Goal: Task Accomplishment & Management: Manage account settings

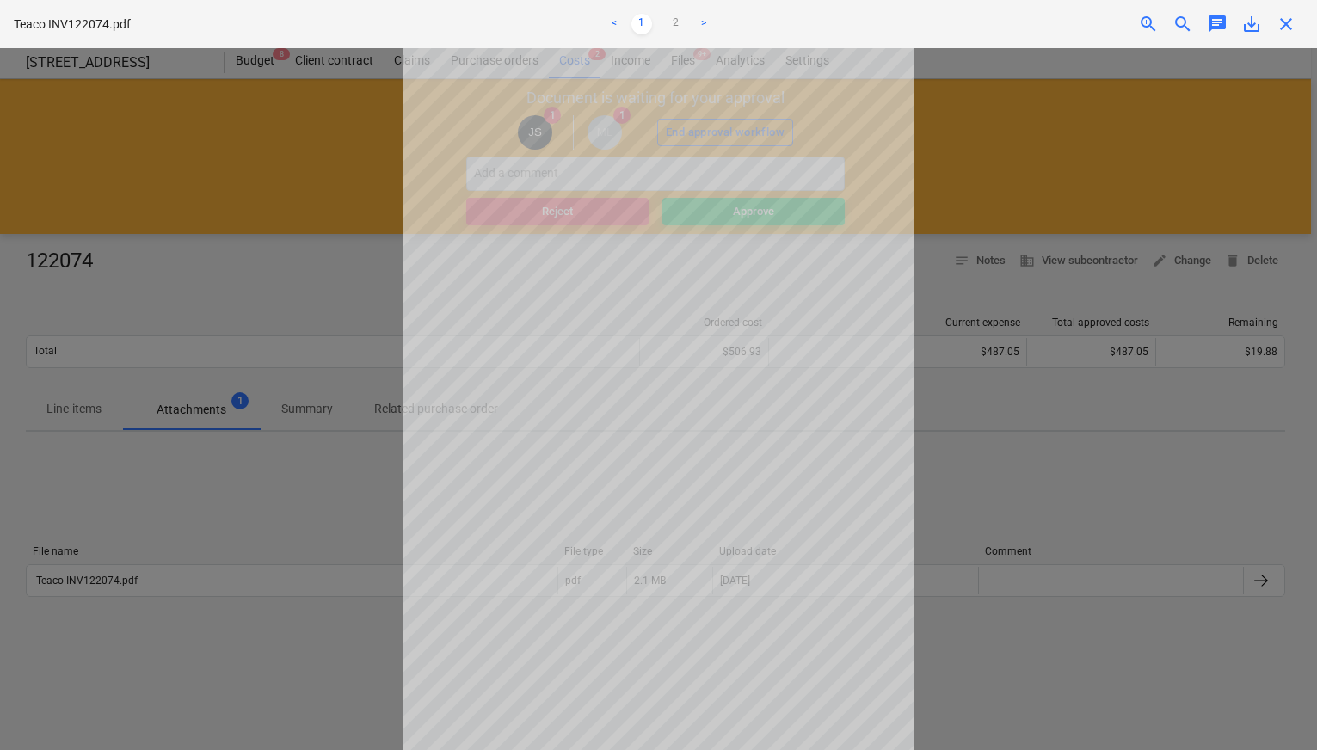
scroll to position [26, 0]
click at [169, 265] on div at bounding box center [658, 399] width 1317 height 702
click at [179, 207] on div at bounding box center [658, 399] width 1317 height 702
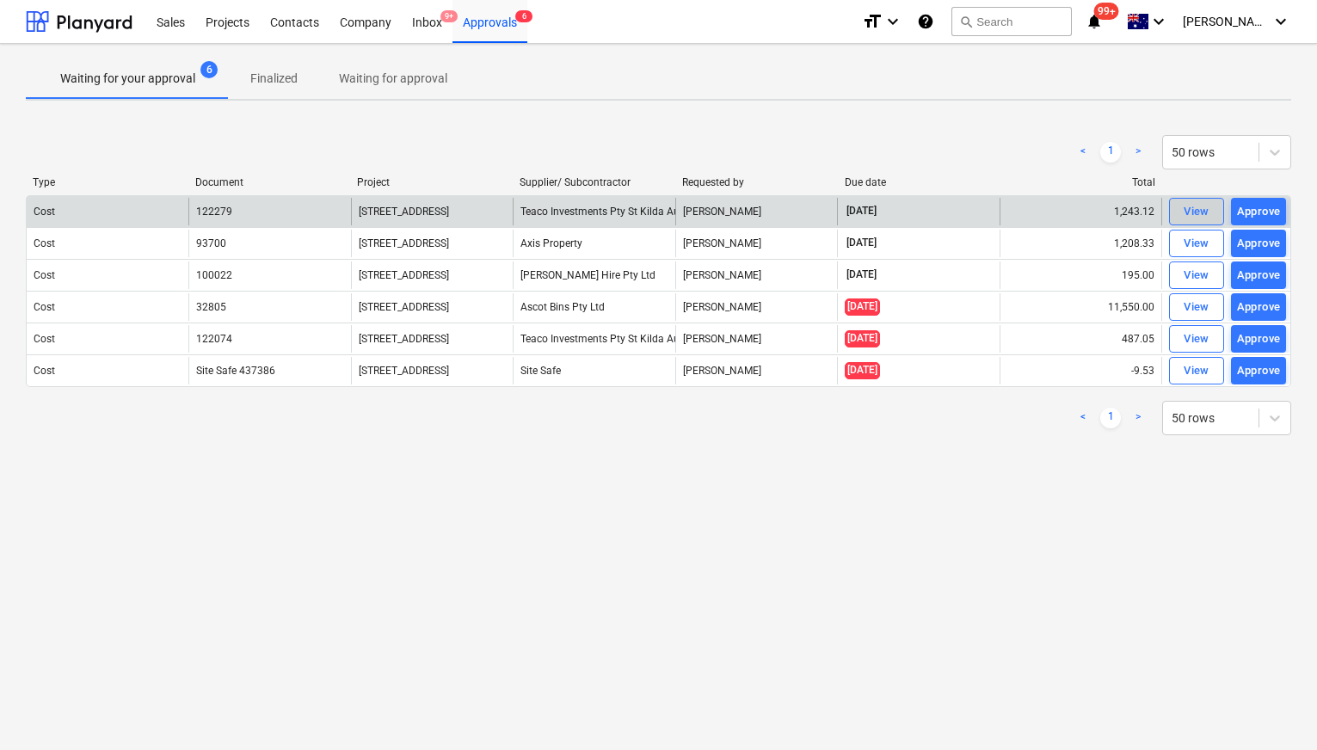
click at [1208, 207] on div "View" at bounding box center [1196, 212] width 26 height 20
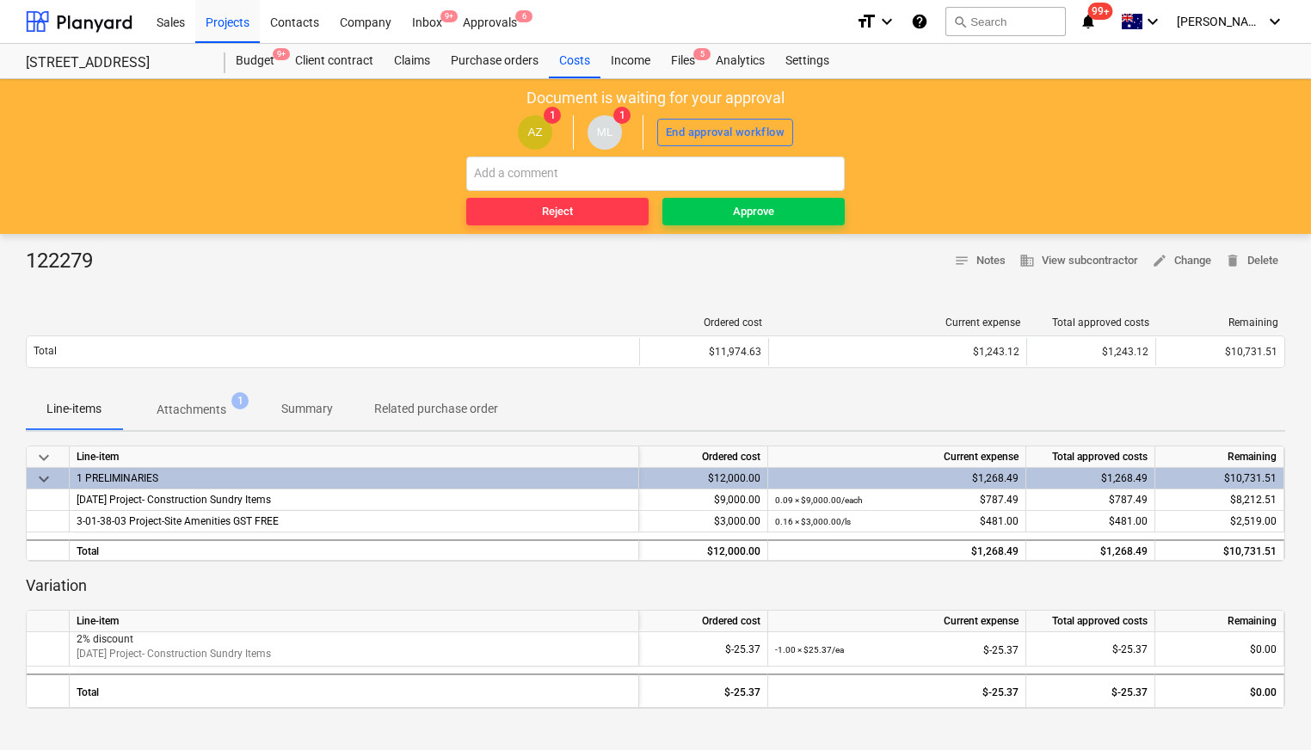
click at [197, 407] on p "Attachments" at bounding box center [192, 410] width 70 height 18
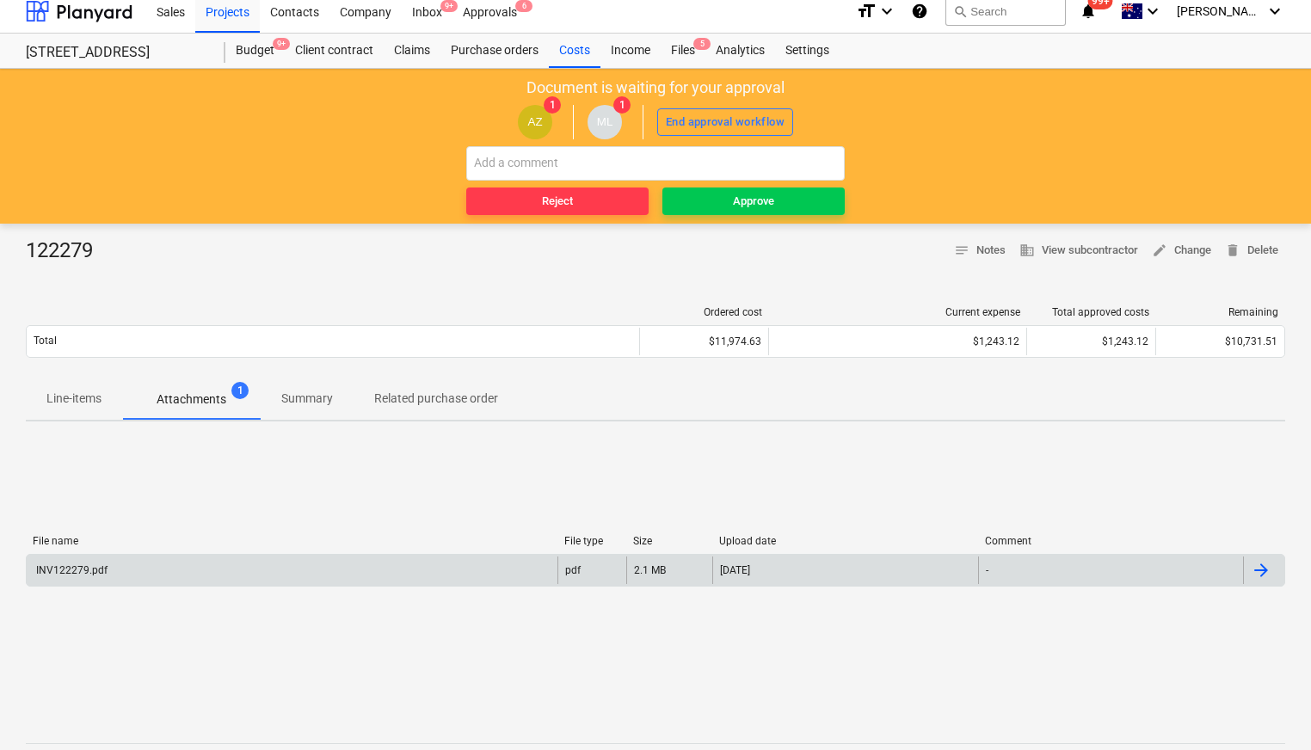
click at [368, 575] on div "INV122279.pdf" at bounding box center [292, 570] width 531 height 28
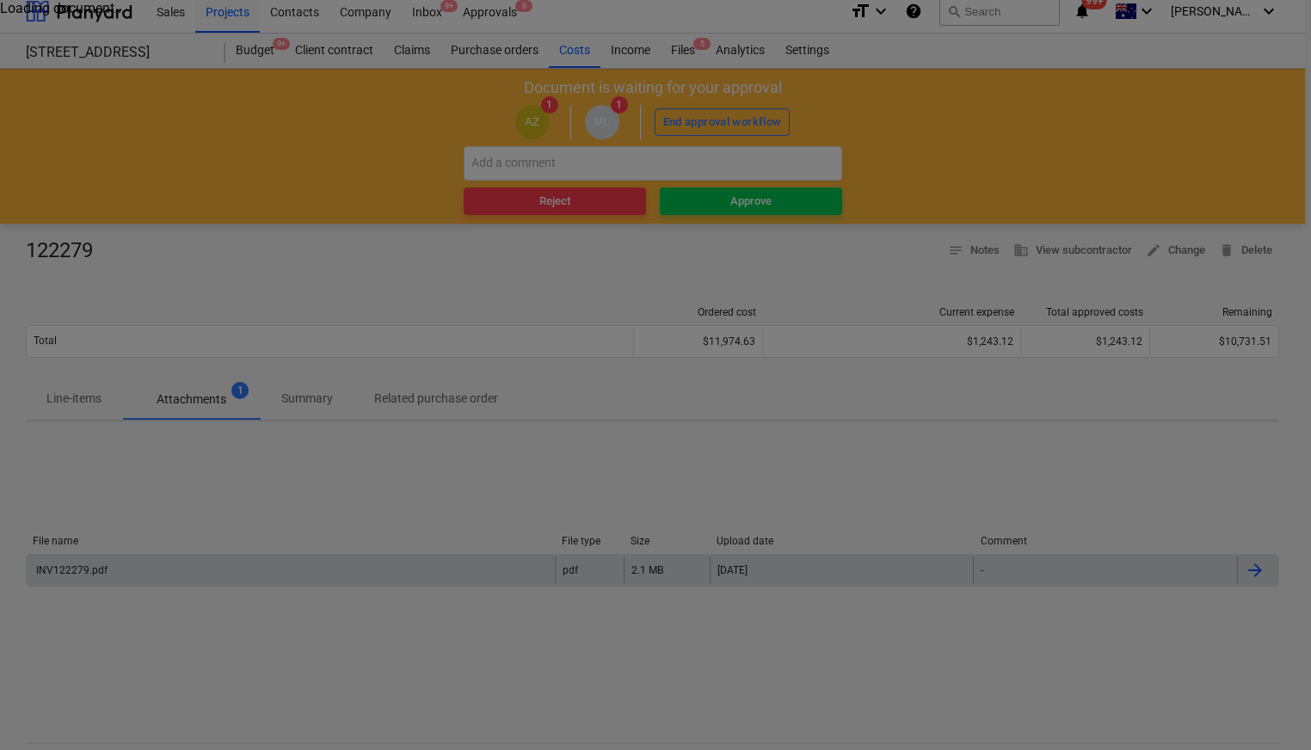
scroll to position [9, 0]
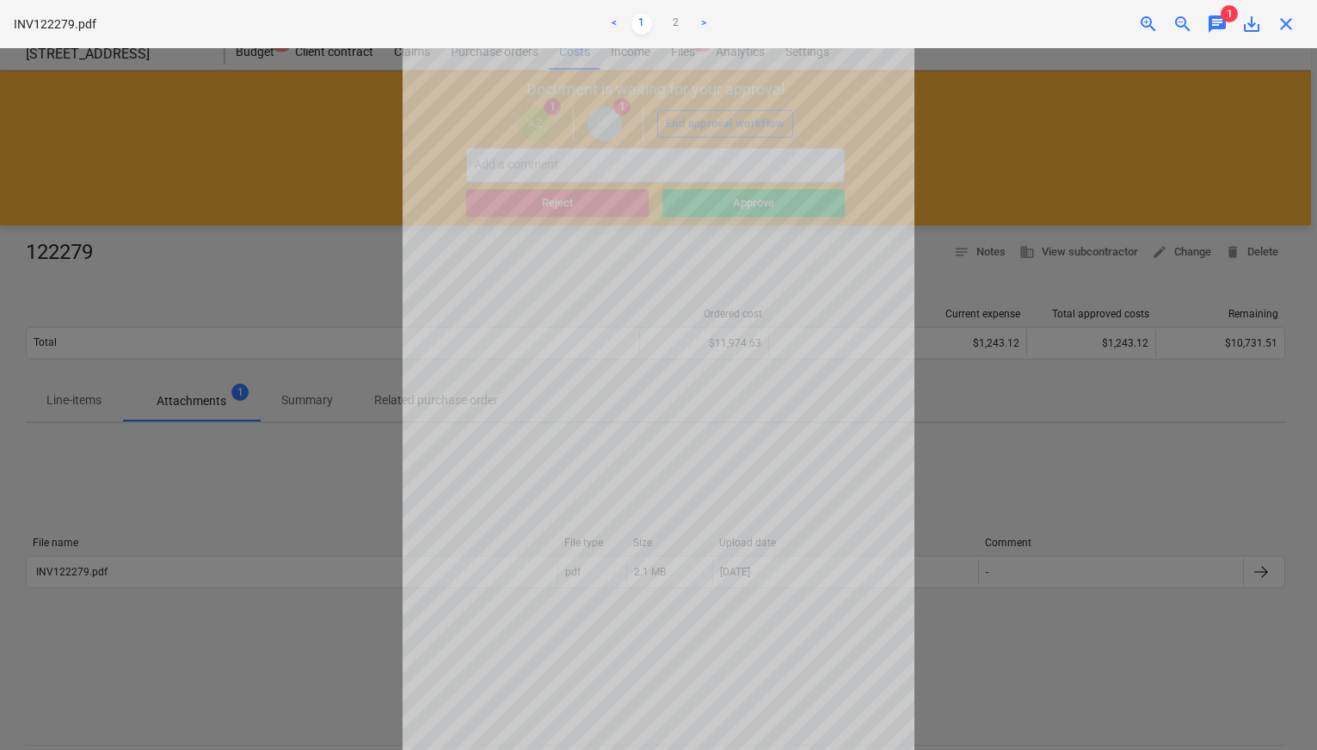
click at [1050, 423] on div at bounding box center [658, 399] width 1317 height 702
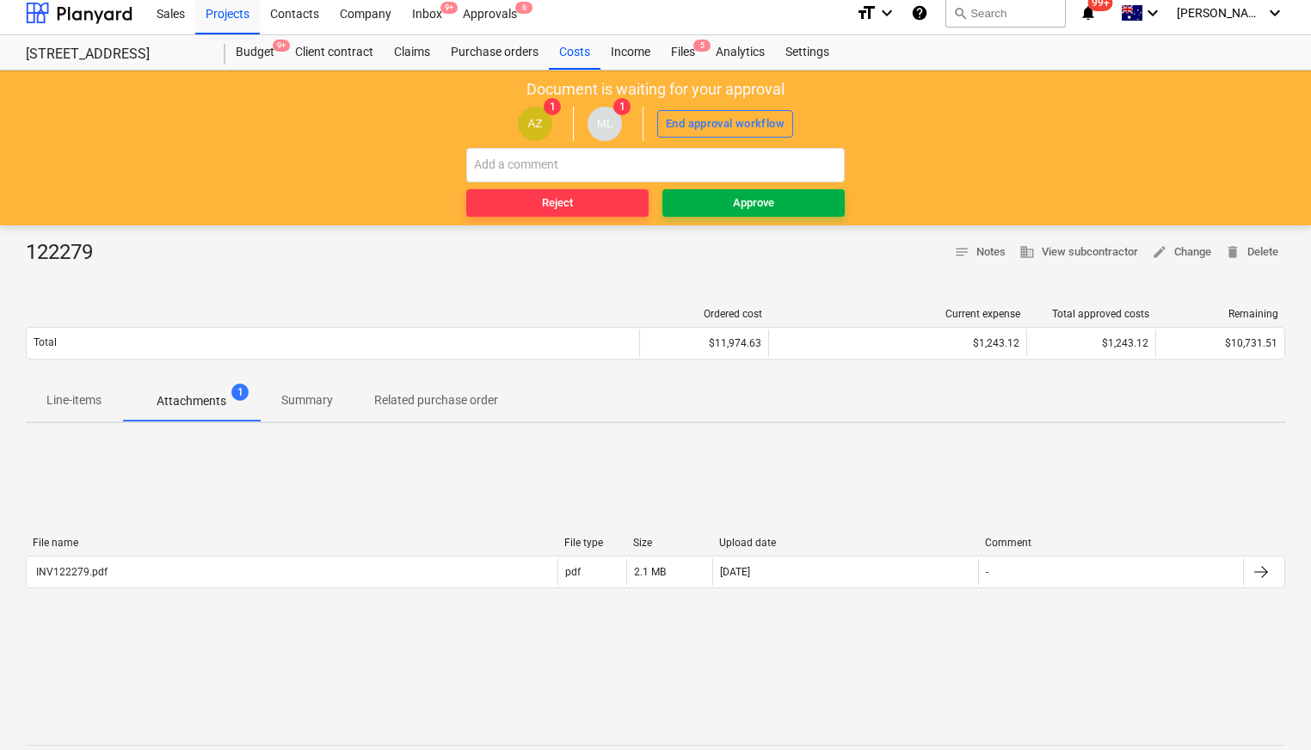
click at [713, 202] on span "Approve" at bounding box center [753, 204] width 169 height 20
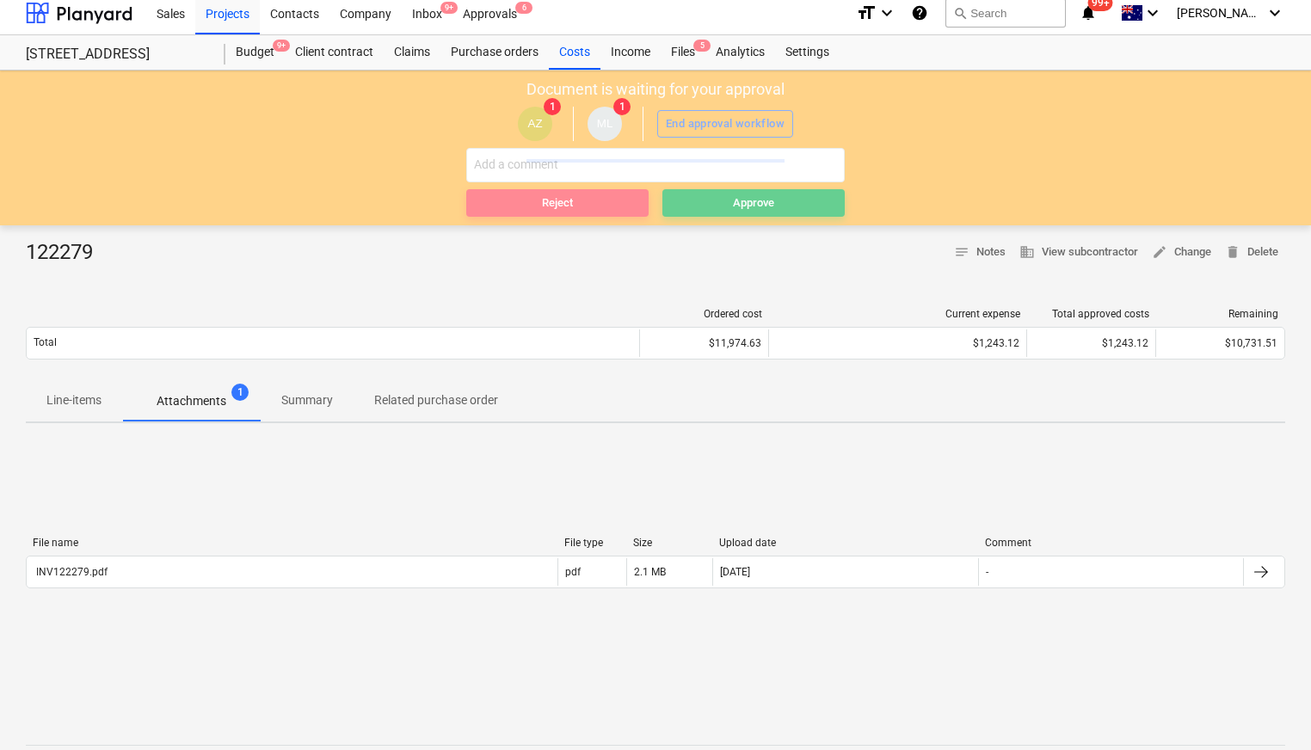
scroll to position [0, 0]
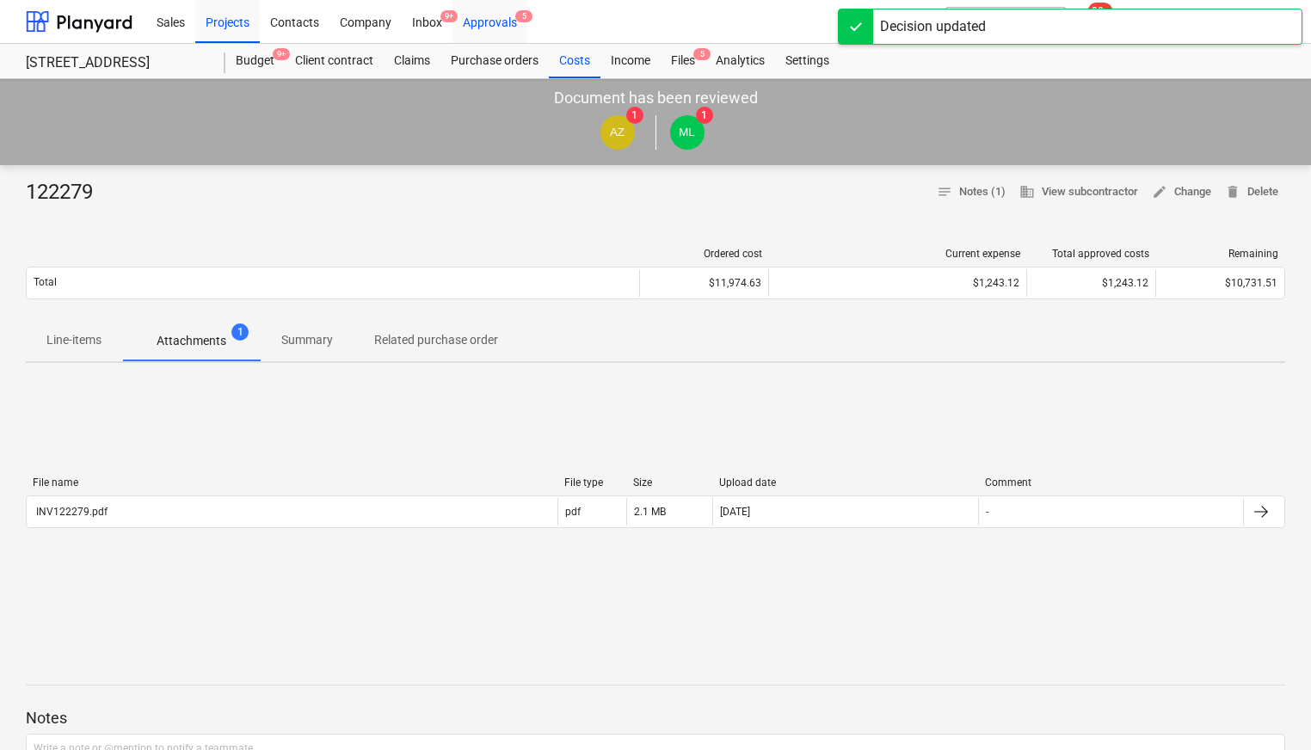
click at [524, 20] on span "5" at bounding box center [523, 16] width 17 height 12
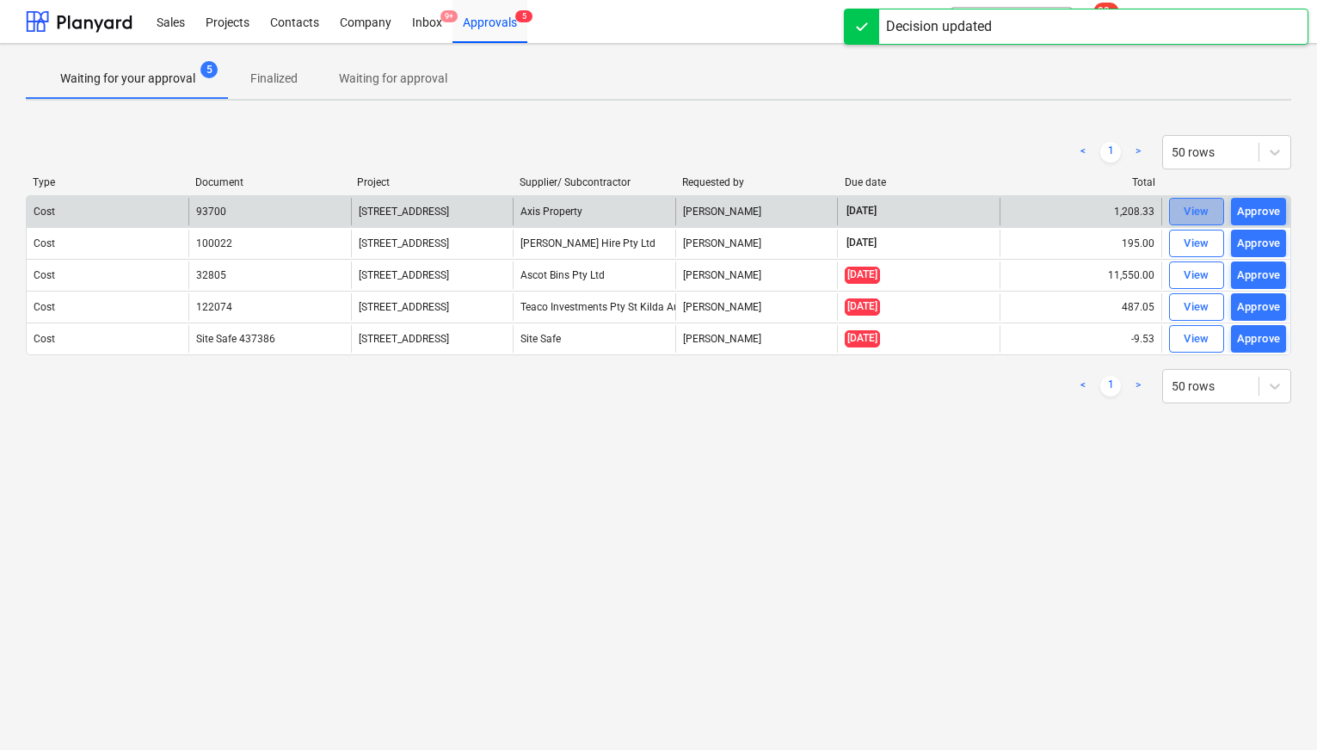
click at [1183, 218] on div "View" at bounding box center [1196, 212] width 26 height 20
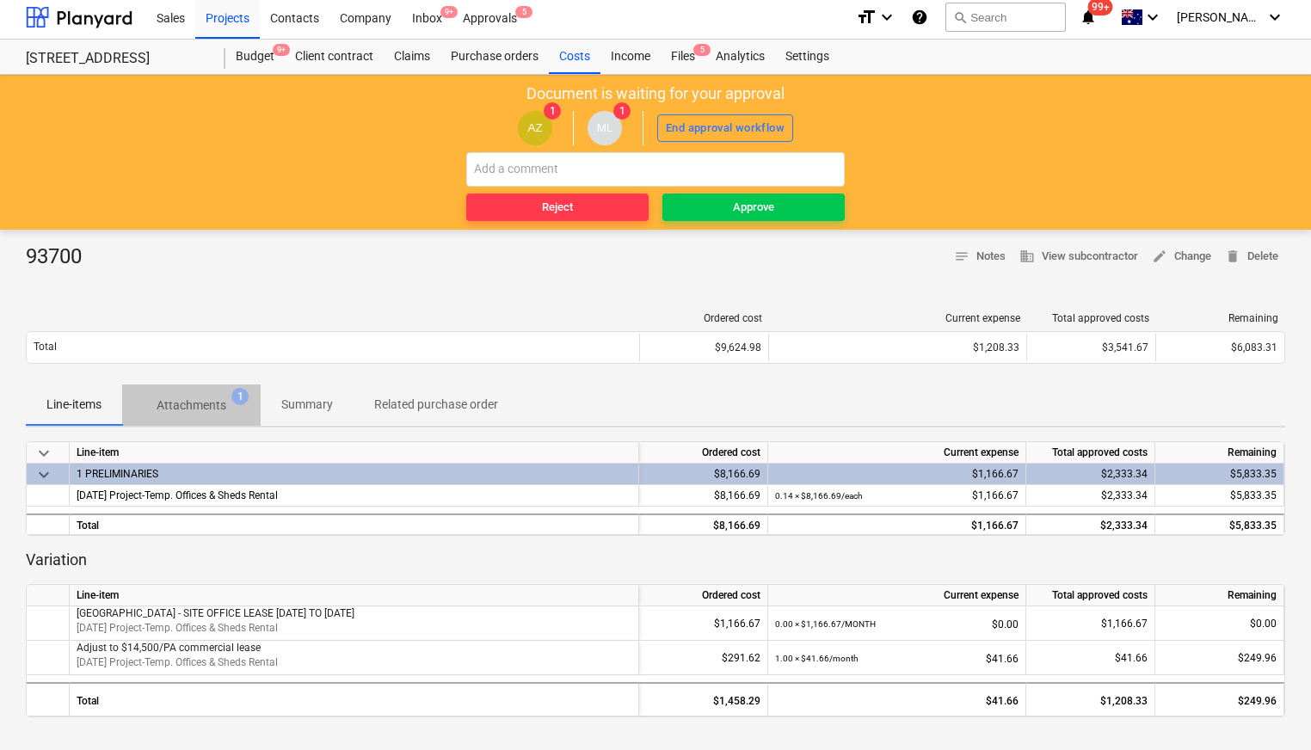
click at [207, 411] on p "Attachments" at bounding box center [192, 405] width 70 height 18
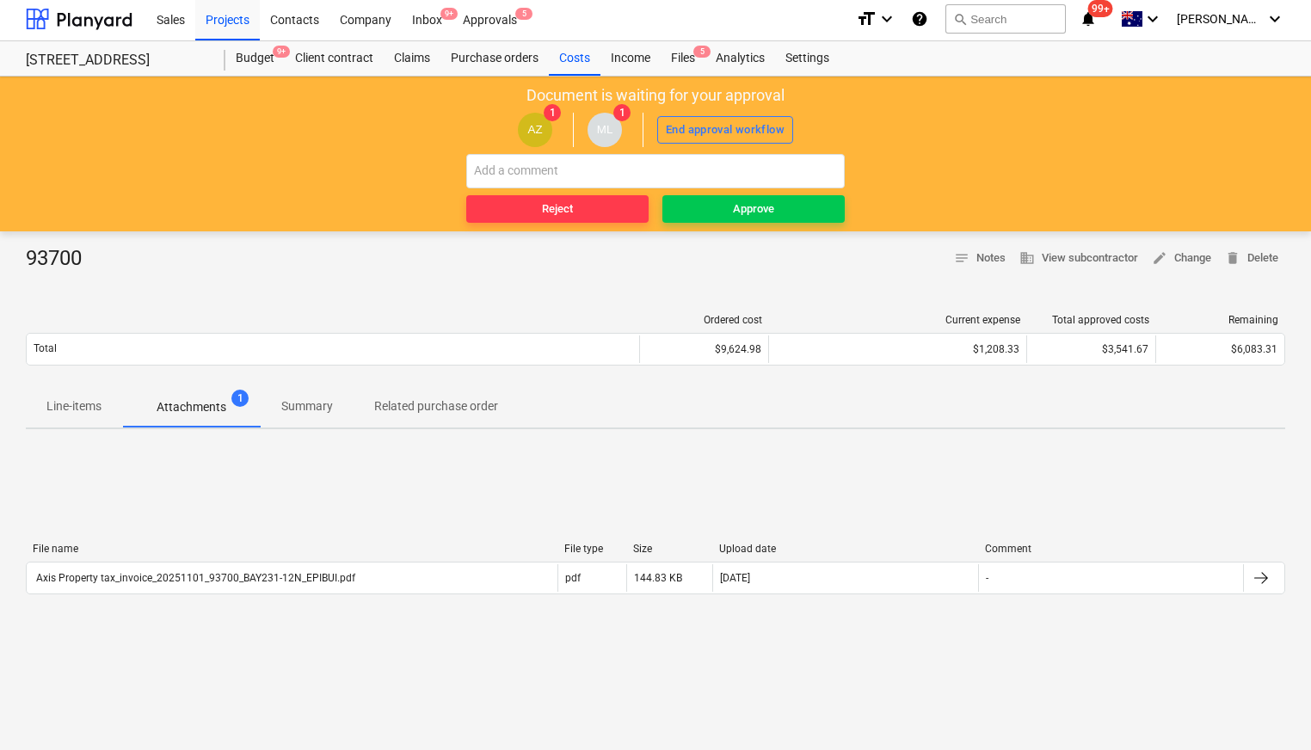
scroll to position [2, 0]
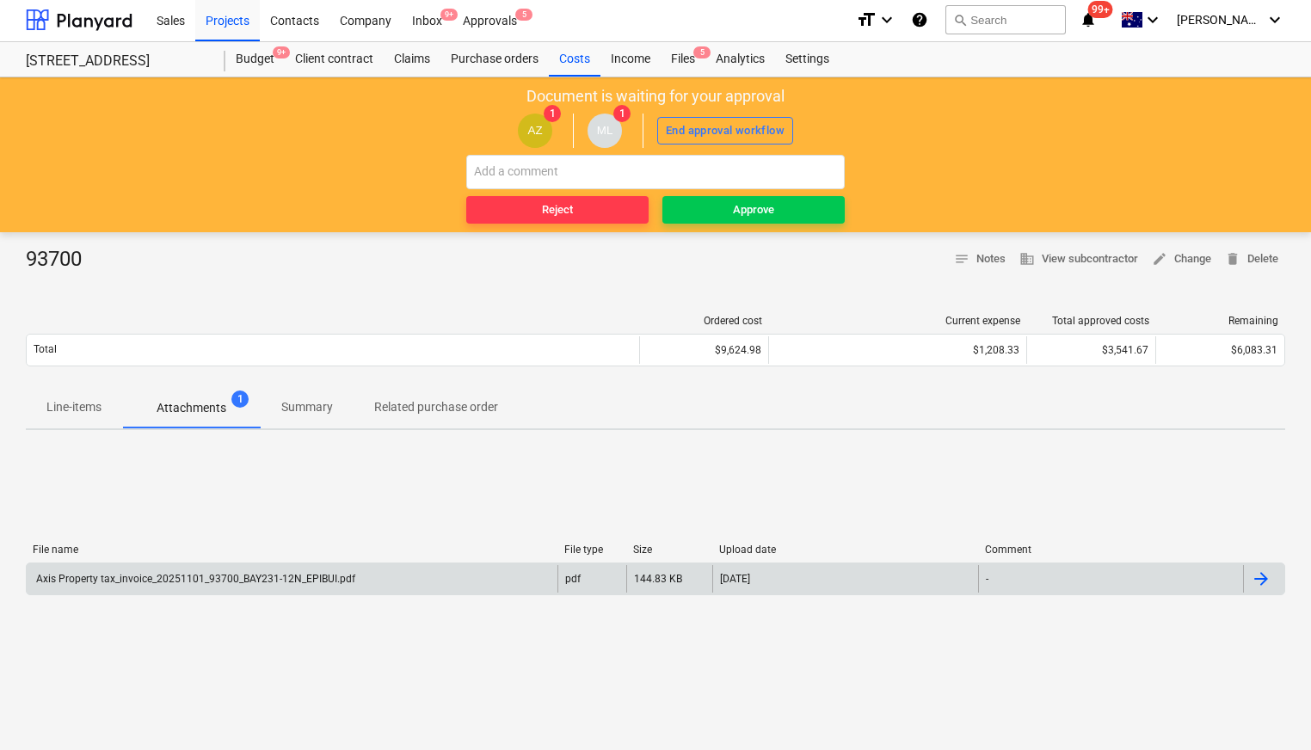
click at [226, 591] on div "Axis Property tax_invoice_20251101_93700_BAY231-12N_EPIBUI.pdf" at bounding box center [292, 579] width 531 height 28
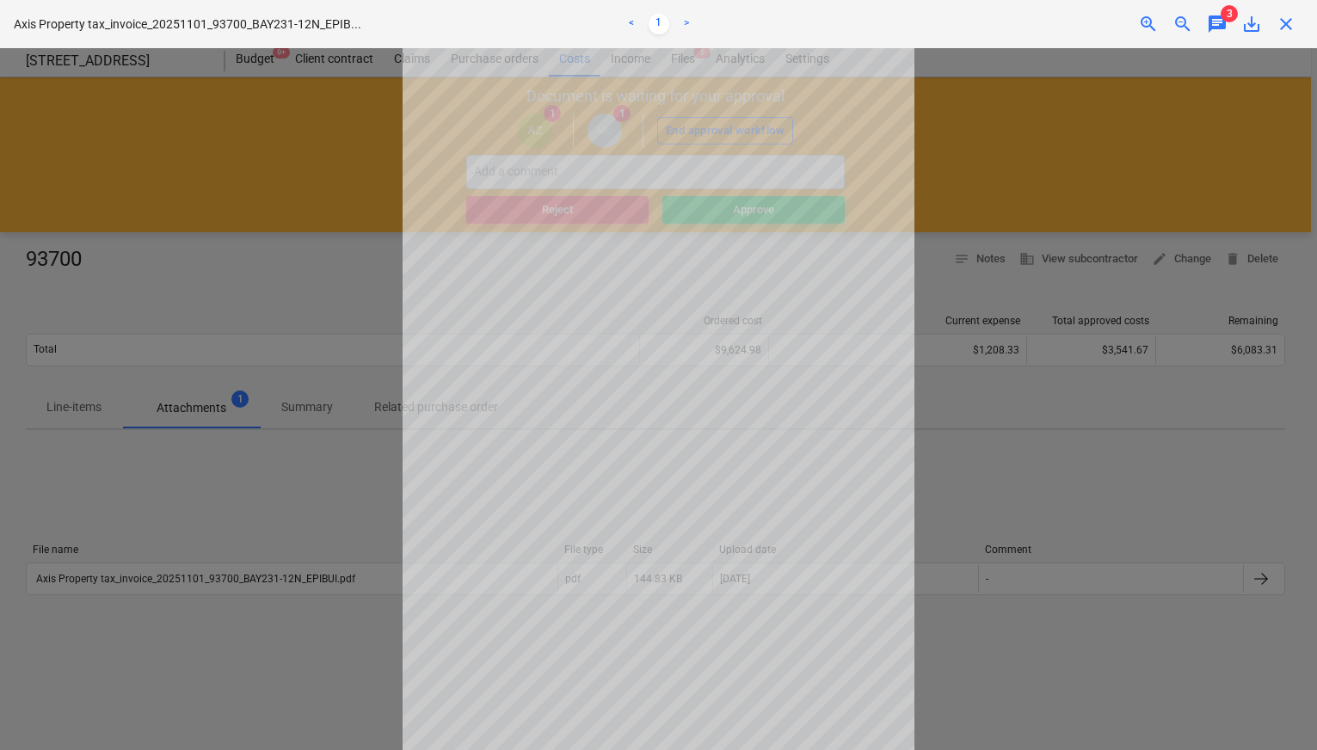
click at [1215, 22] on span "chat" at bounding box center [1217, 24] width 21 height 21
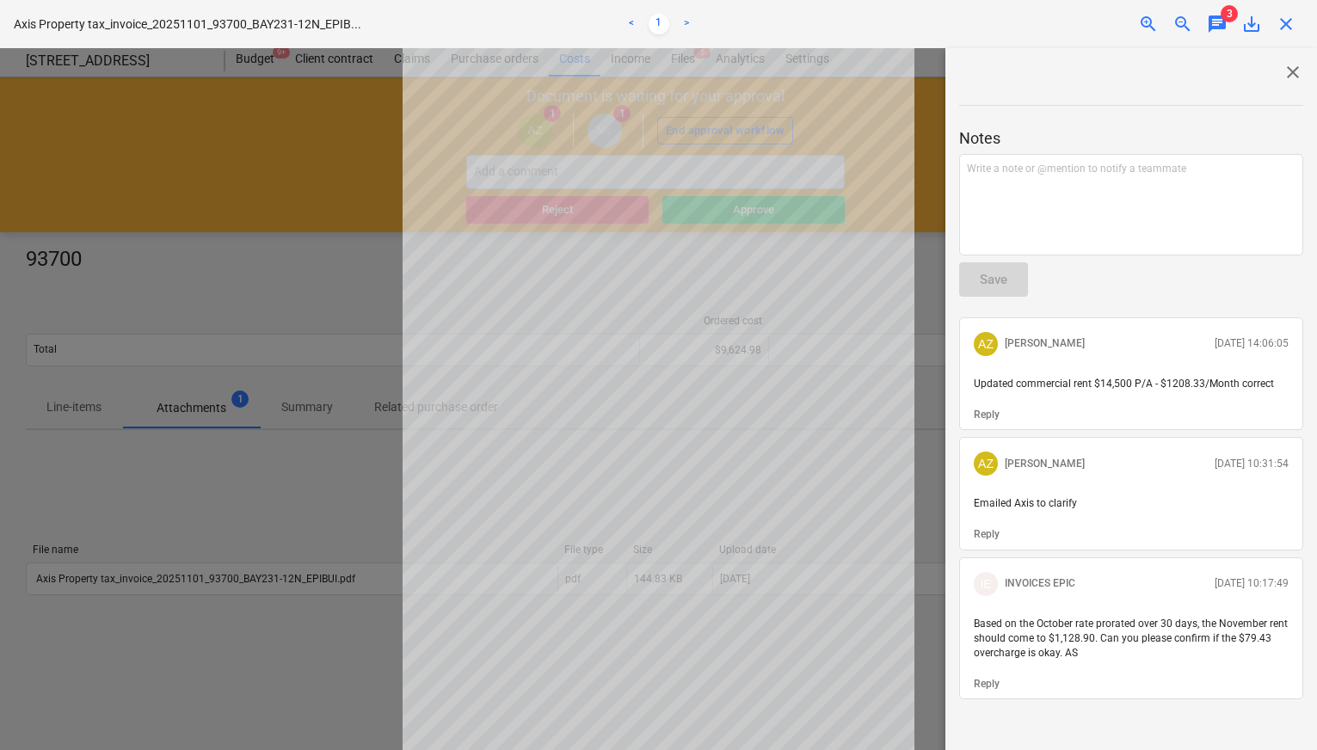
click at [1285, 22] on span "close" at bounding box center [1285, 24] width 21 height 21
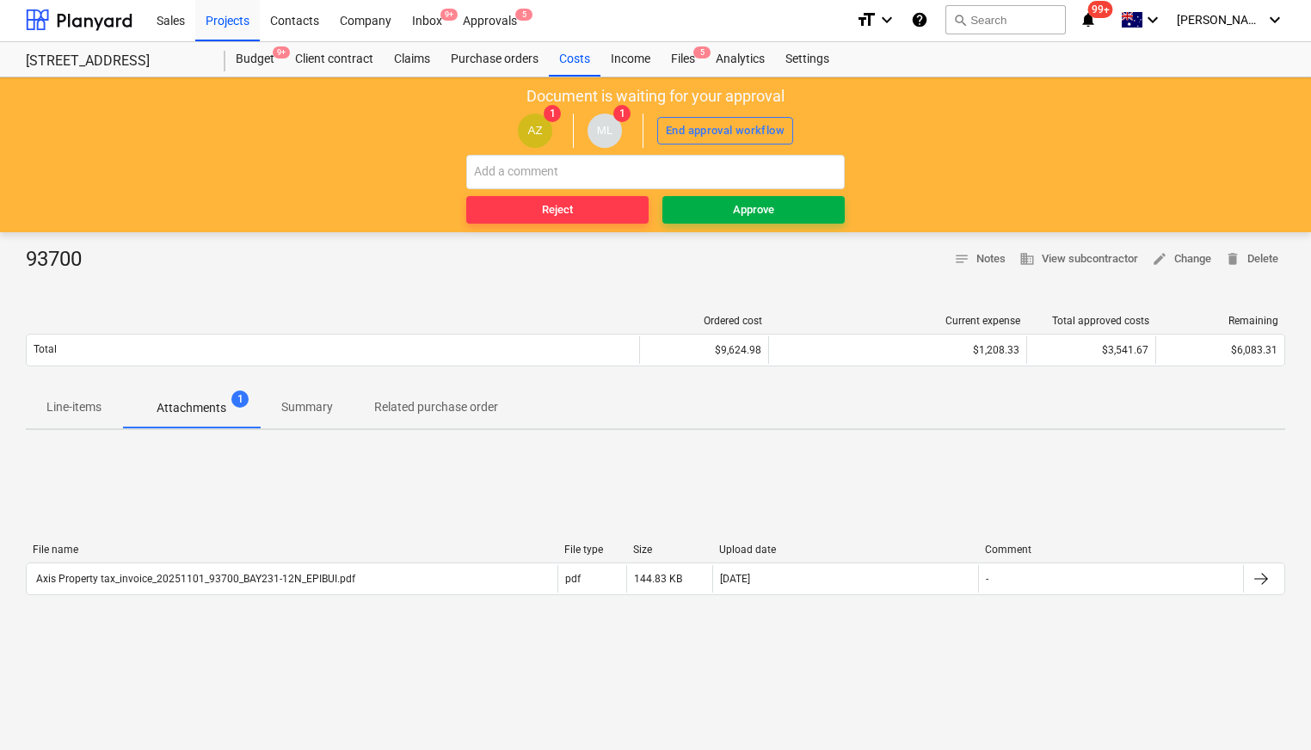
click at [734, 204] on div "Approve" at bounding box center [753, 210] width 41 height 20
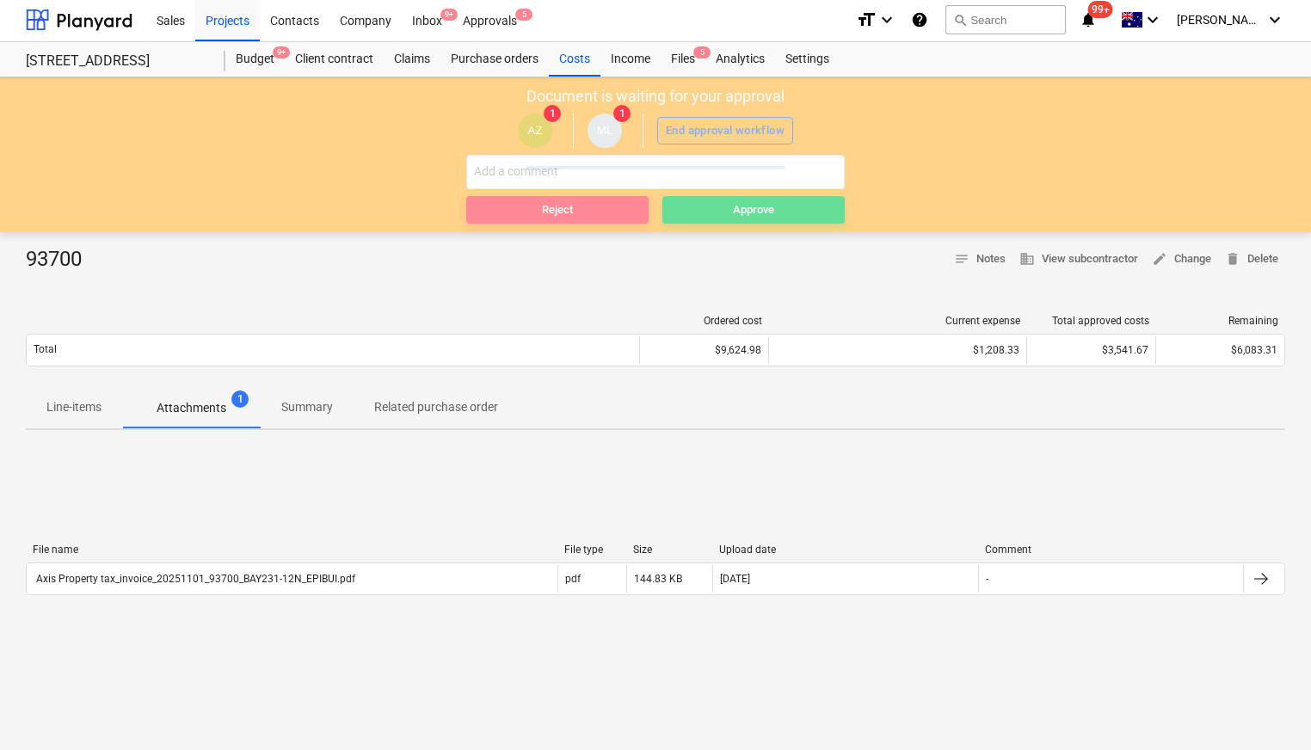
scroll to position [0, 0]
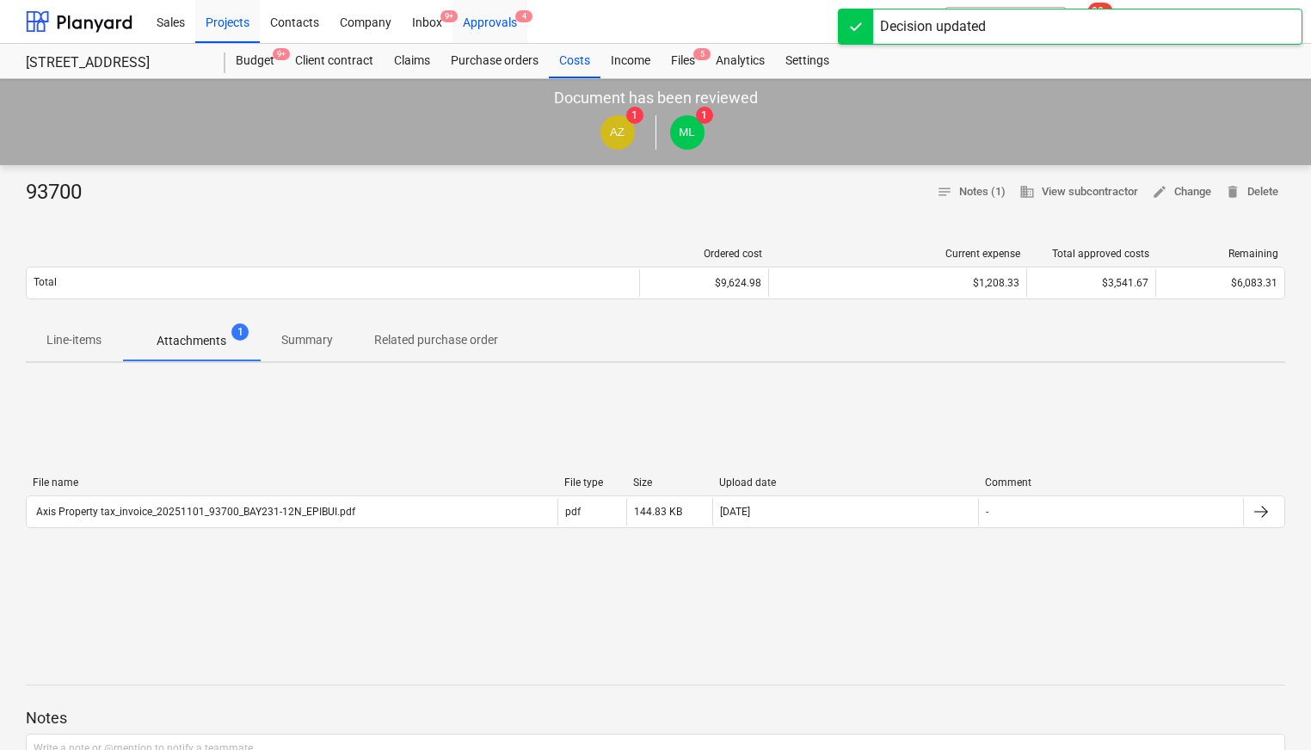
click at [497, 22] on div "Approvals 4" at bounding box center [489, 21] width 75 height 44
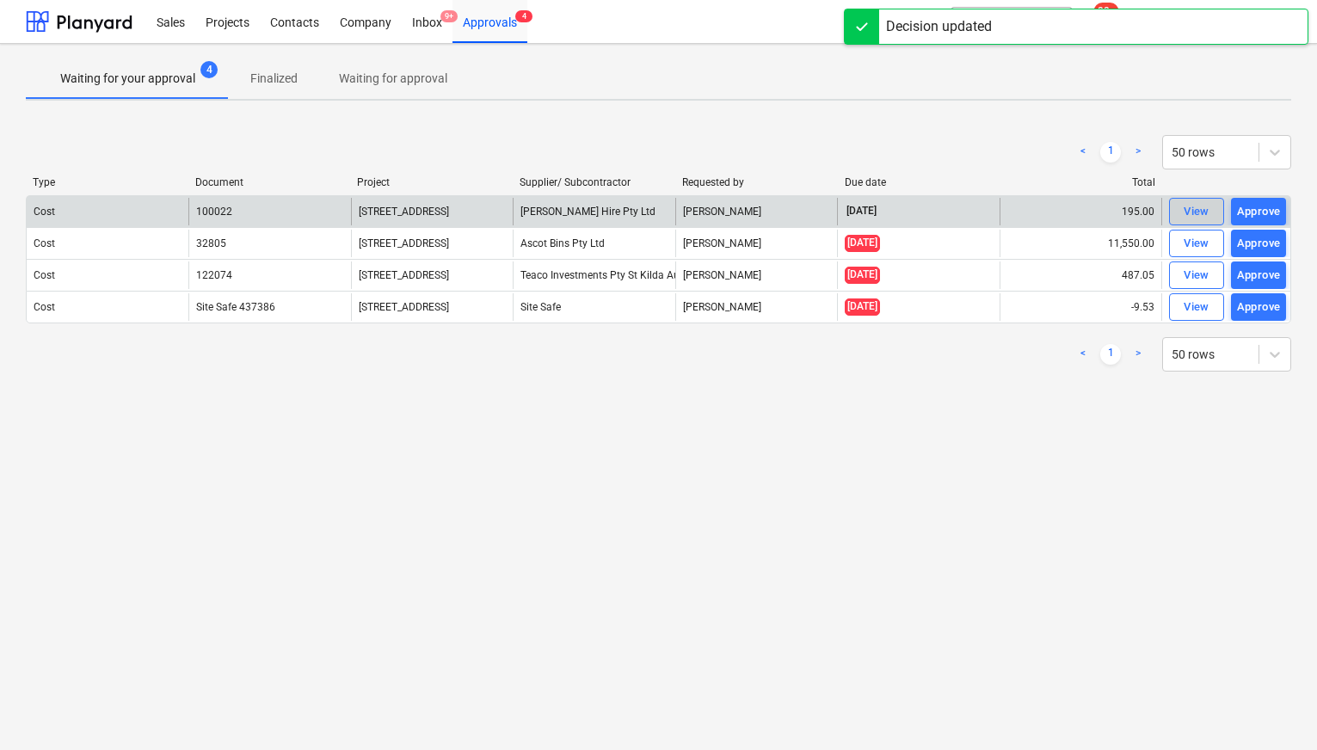
click at [1175, 205] on button "View" at bounding box center [1196, 212] width 55 height 28
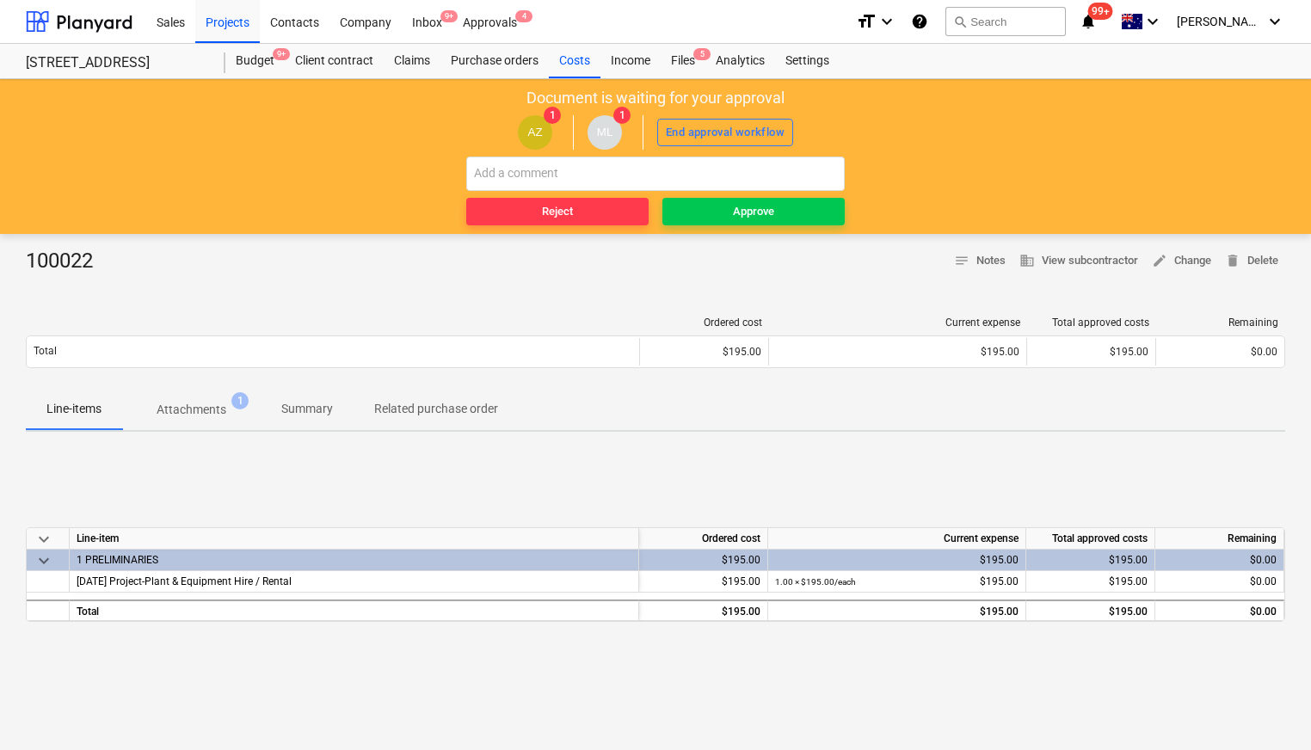
click at [235, 237] on div "100022 notes Notes business View subcontractor edit Change delete Delete Ordere…" at bounding box center [655, 603] width 1311 height 739
click at [196, 403] on p "Attachments" at bounding box center [192, 410] width 70 height 18
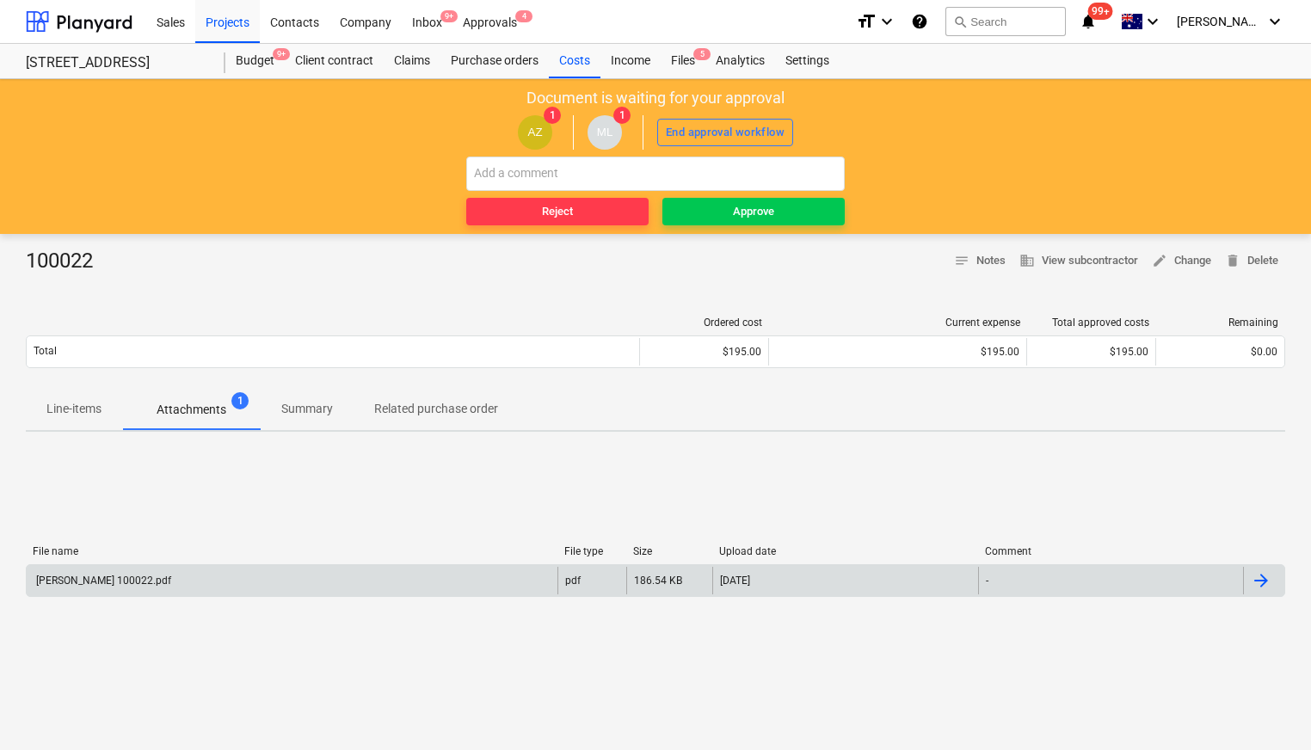
click at [257, 571] on div "[PERSON_NAME] 100022.pdf" at bounding box center [292, 581] width 531 height 28
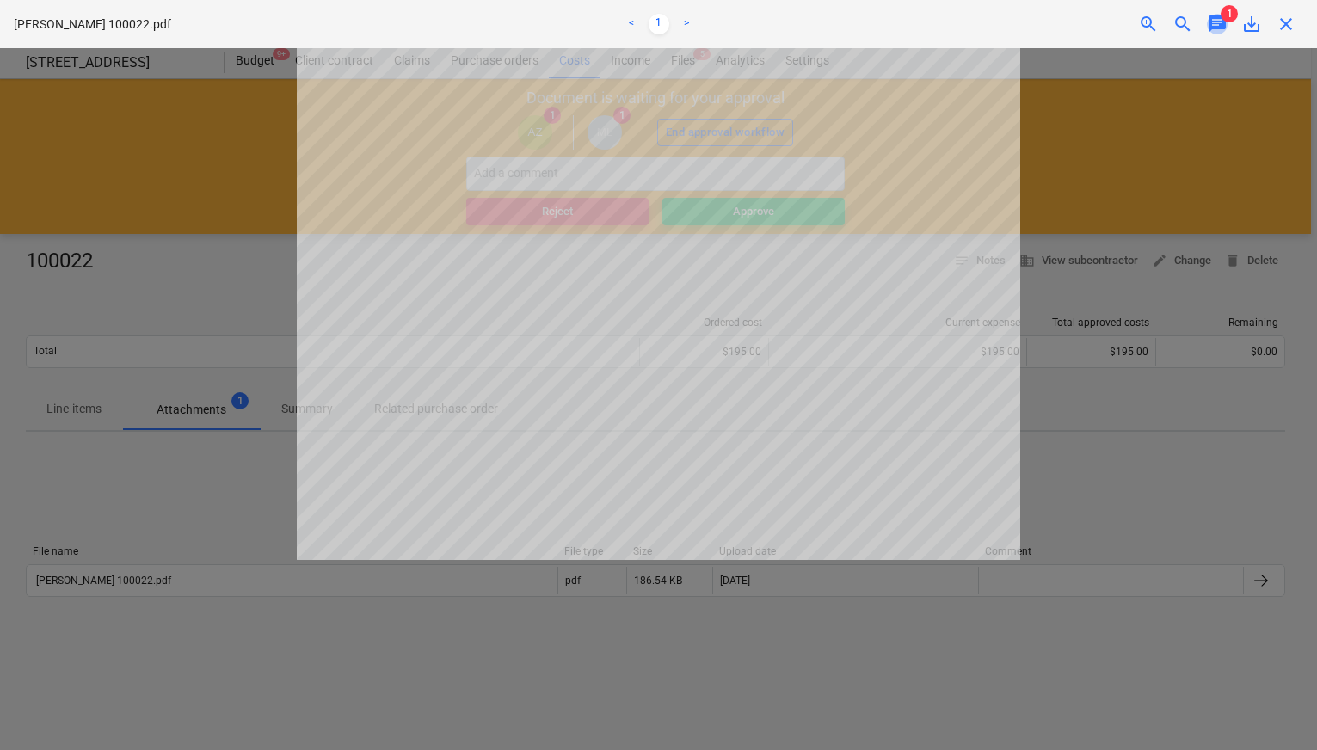
click at [1215, 33] on span "chat" at bounding box center [1217, 24] width 21 height 21
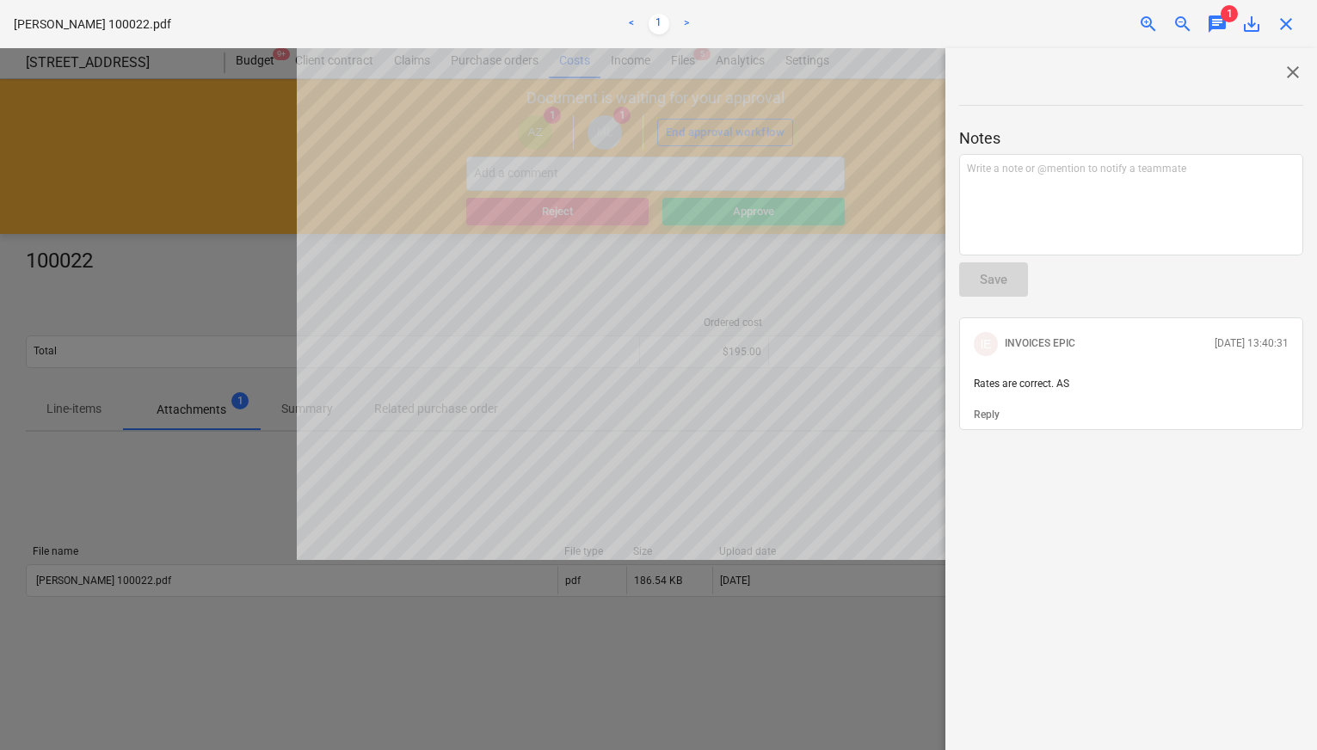
click at [1300, 25] on div "close" at bounding box center [1286, 24] width 34 height 21
click at [1287, 28] on span "close" at bounding box center [1285, 24] width 21 height 21
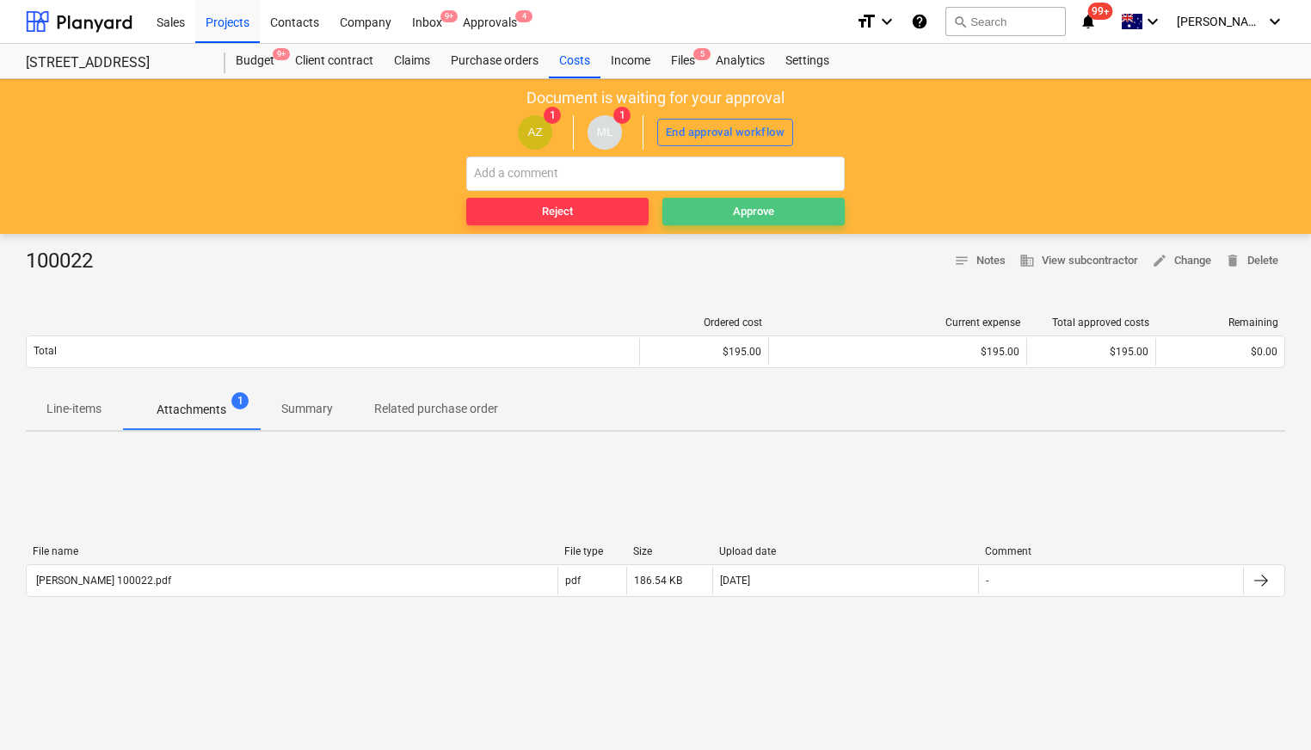
click at [749, 199] on button "Approve" at bounding box center [753, 212] width 182 height 28
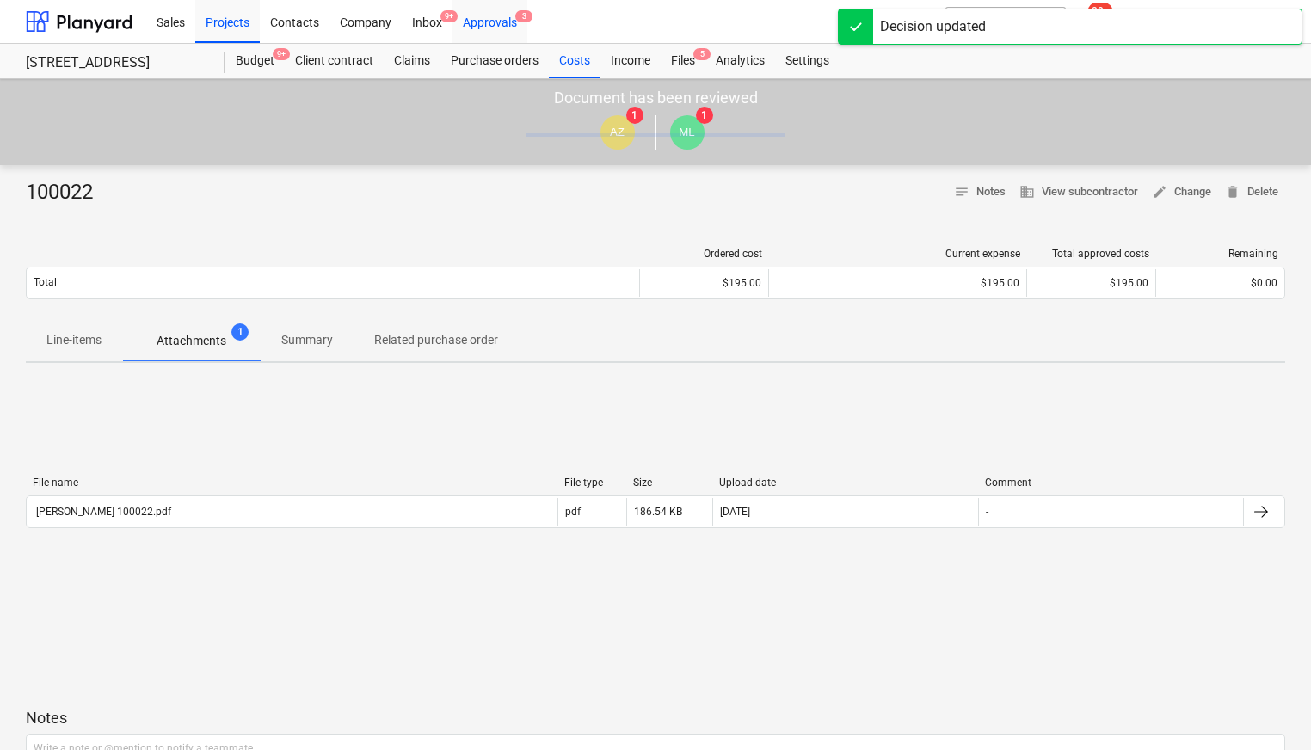
click at [499, 34] on div "Approvals 3" at bounding box center [489, 21] width 75 height 44
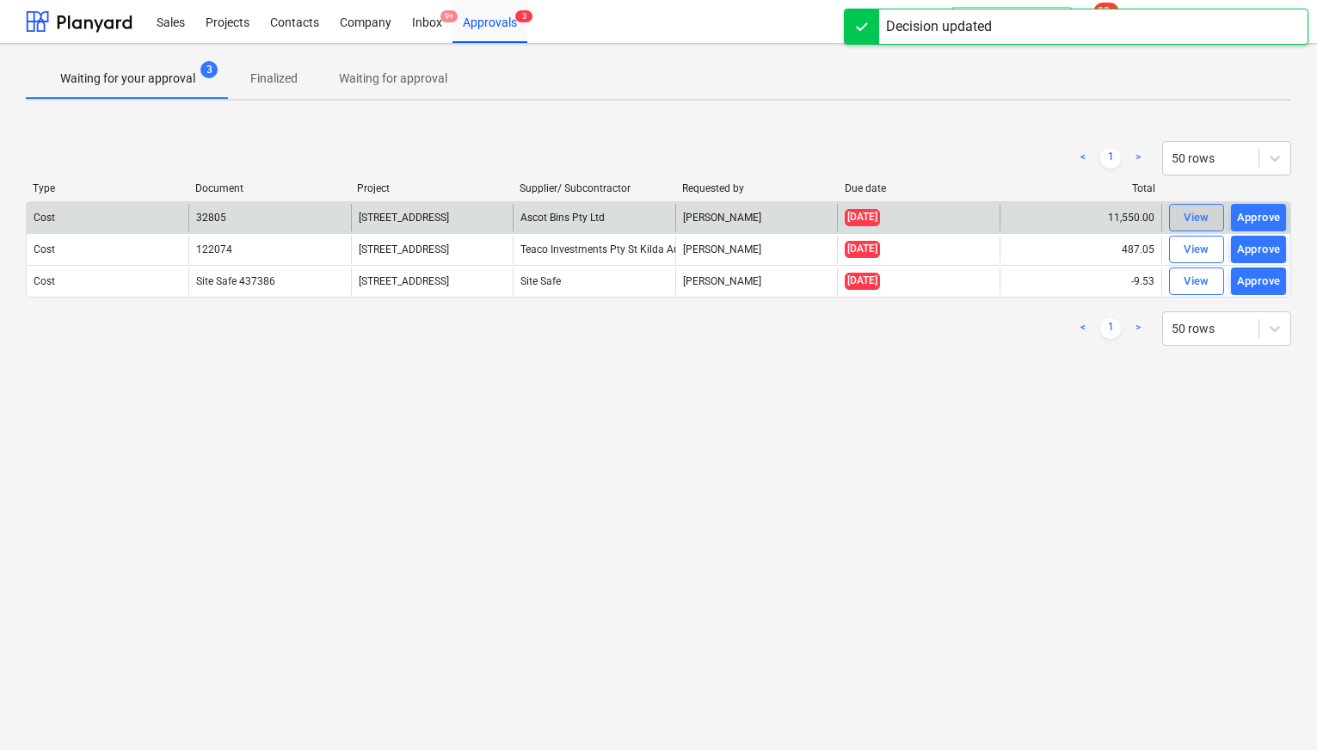
click at [1188, 216] on div "View" at bounding box center [1196, 218] width 26 height 20
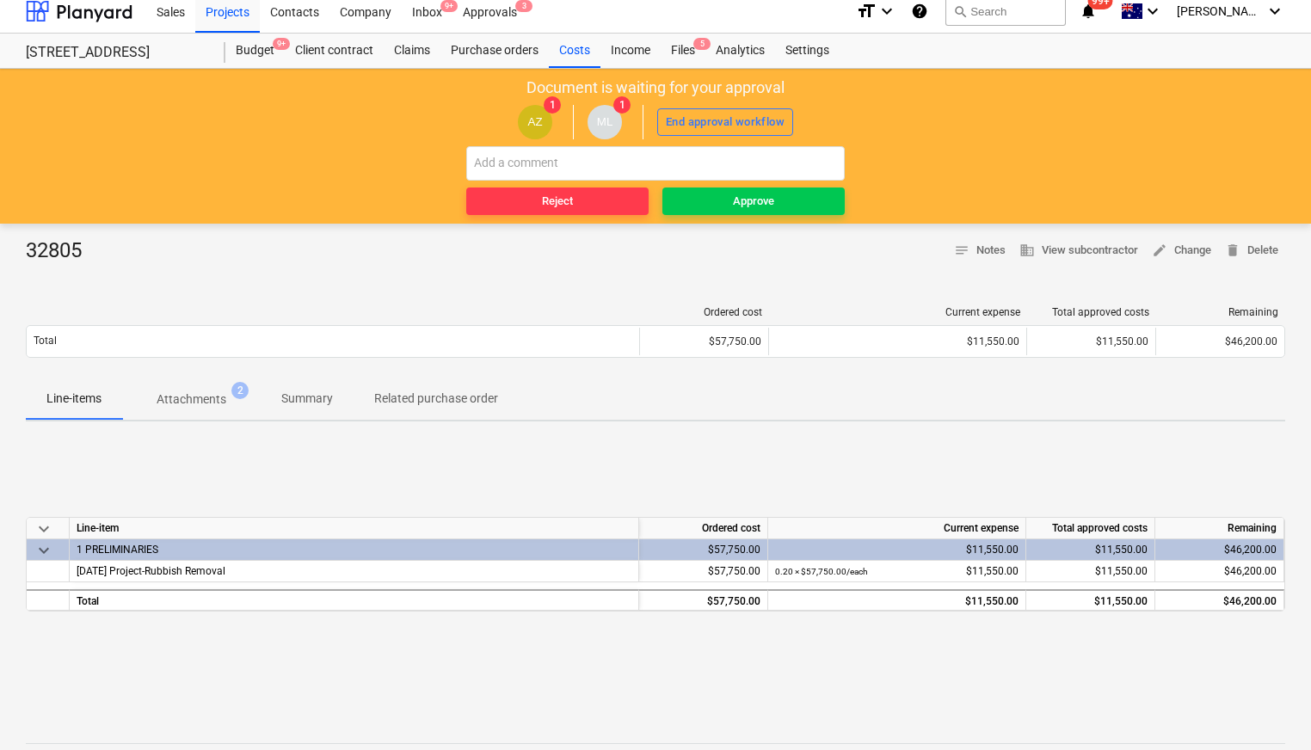
scroll to position [15, 0]
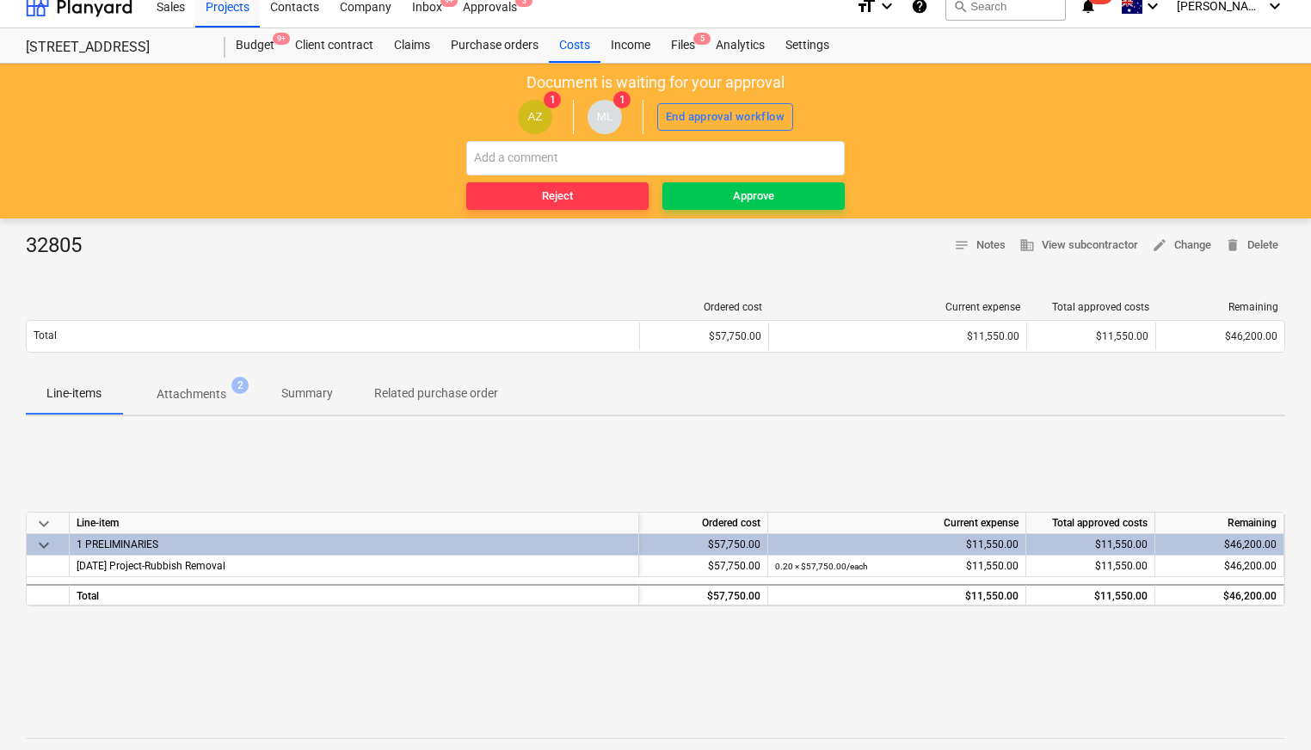
click at [200, 400] on p "Attachments" at bounding box center [192, 394] width 70 height 18
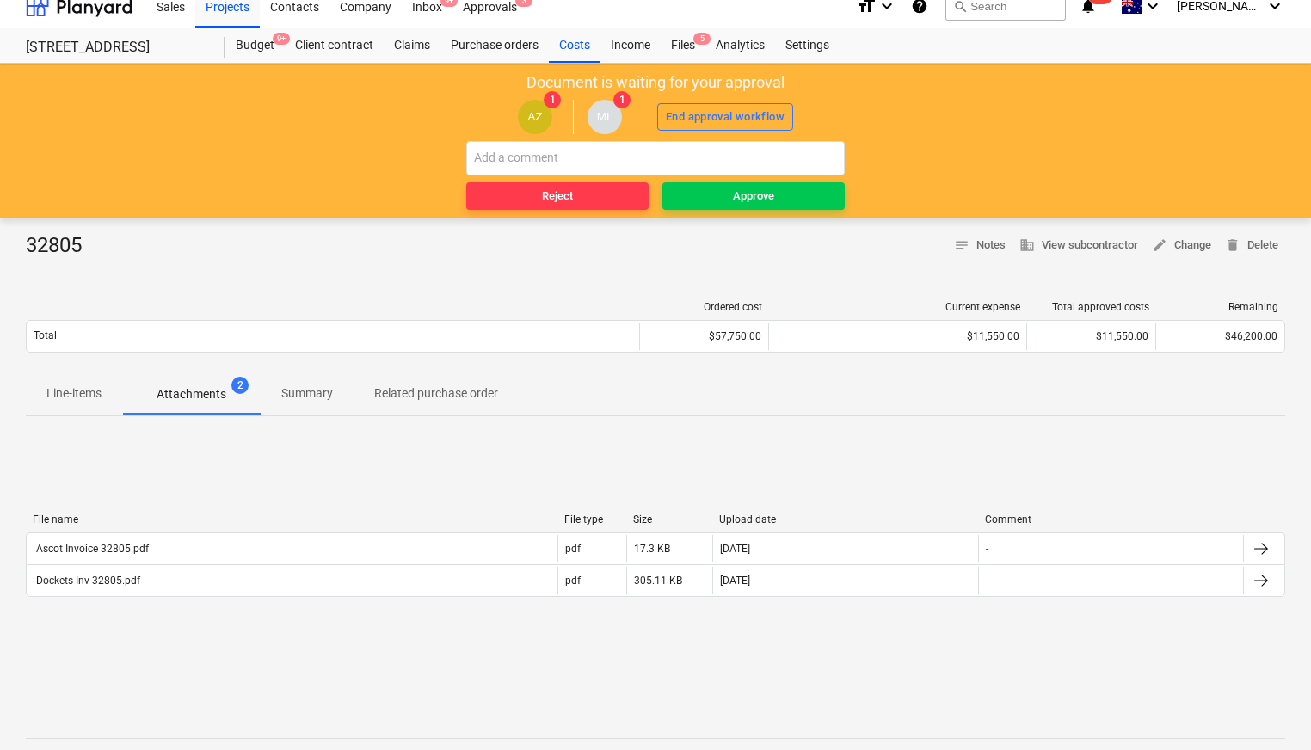
scroll to position [19, 0]
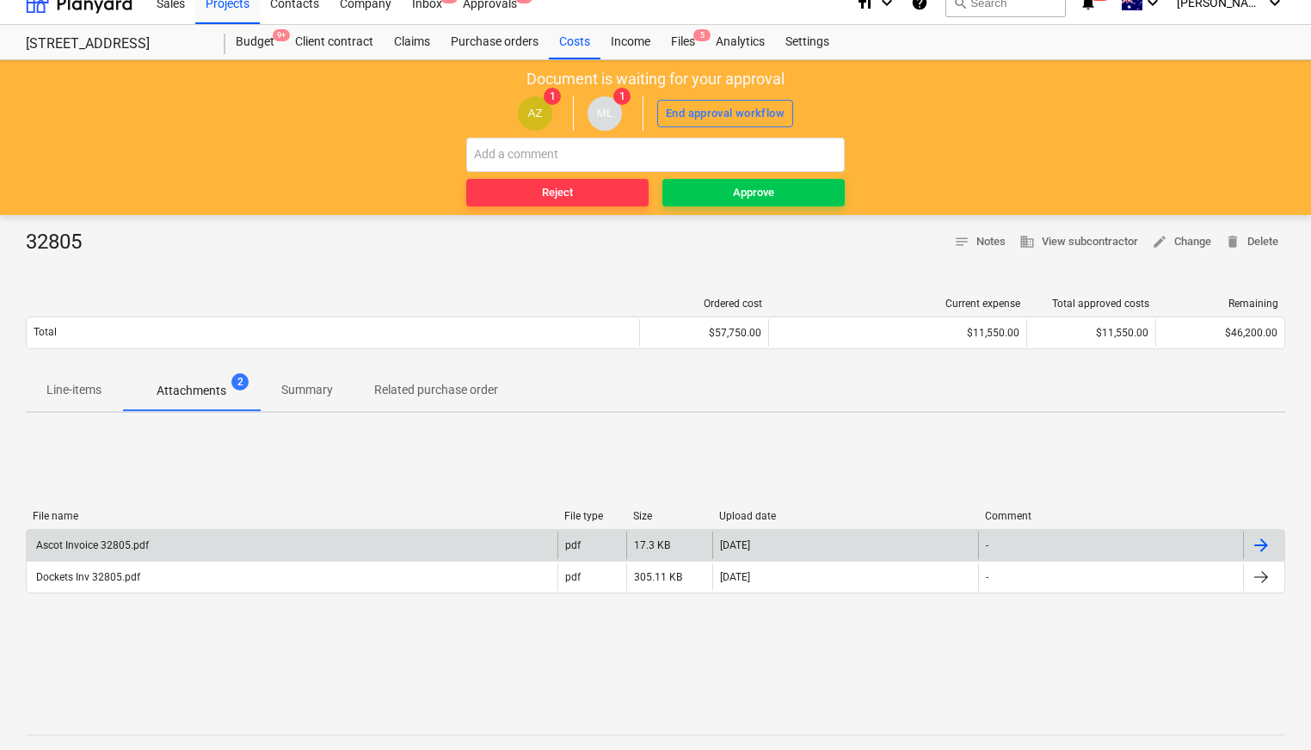
click at [303, 546] on div "Ascot Invoice 32805.pdf" at bounding box center [292, 546] width 531 height 28
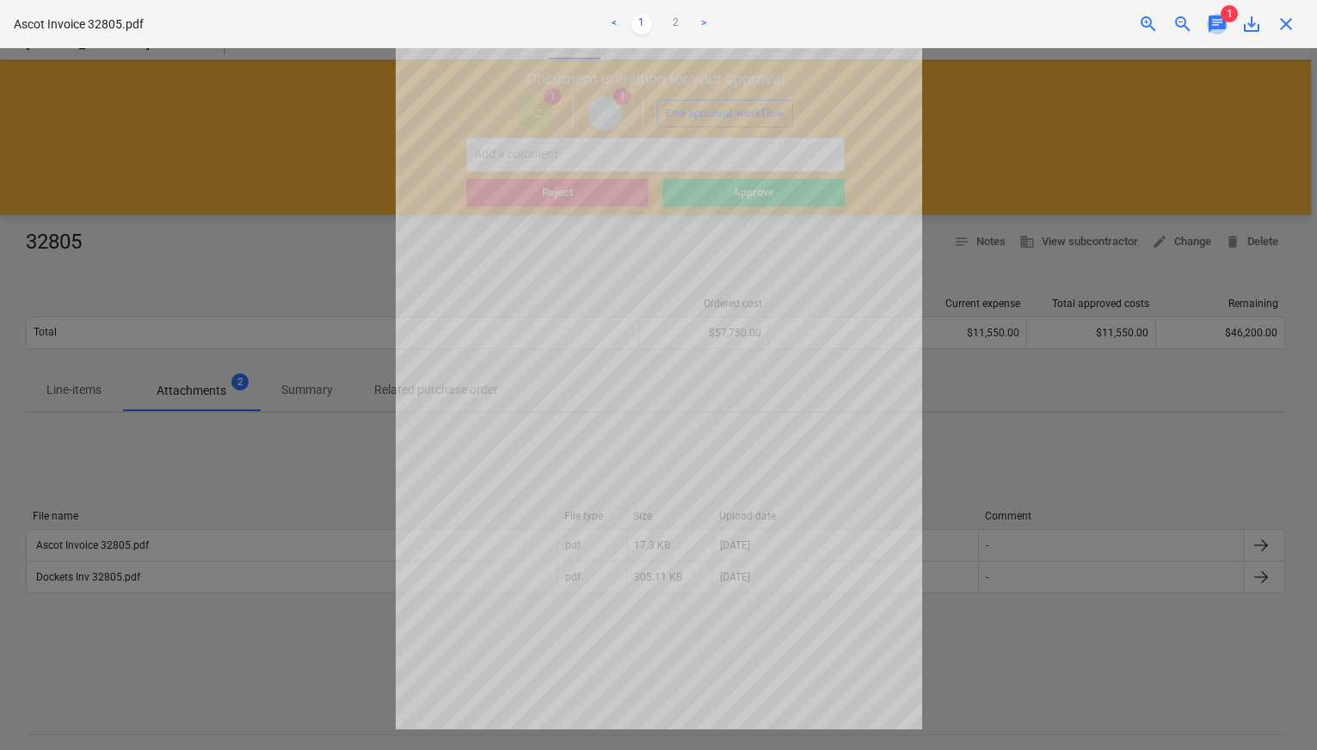
click at [1215, 23] on span "chat" at bounding box center [1217, 24] width 21 height 21
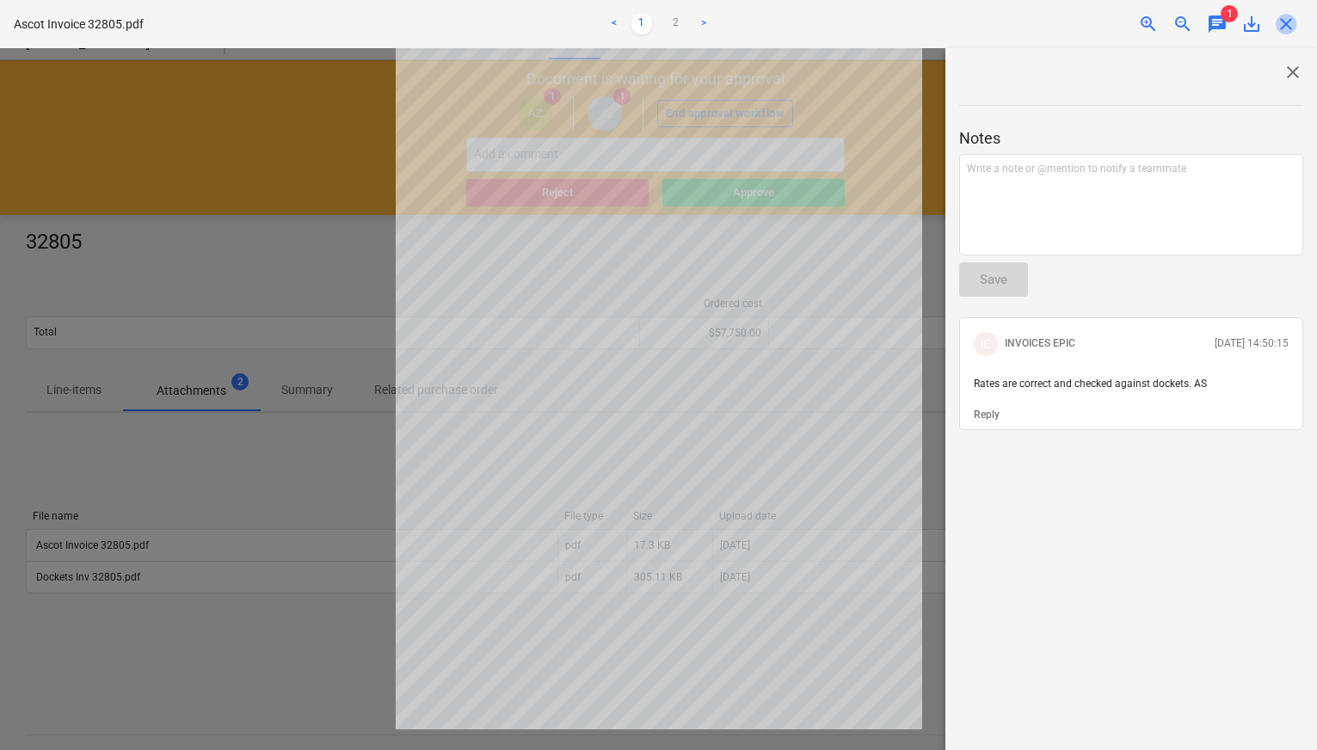
click at [1289, 24] on span "close" at bounding box center [1285, 24] width 21 height 21
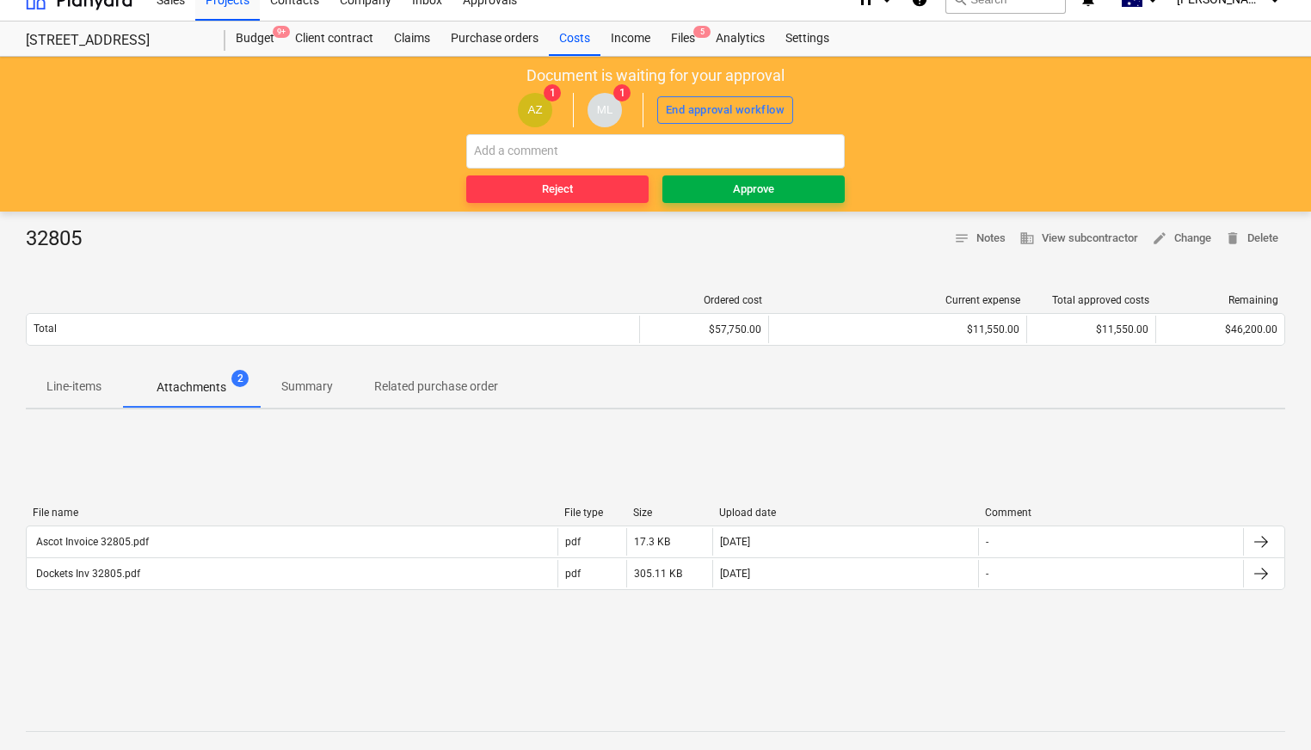
click at [710, 180] on span "Approve" at bounding box center [753, 190] width 169 height 20
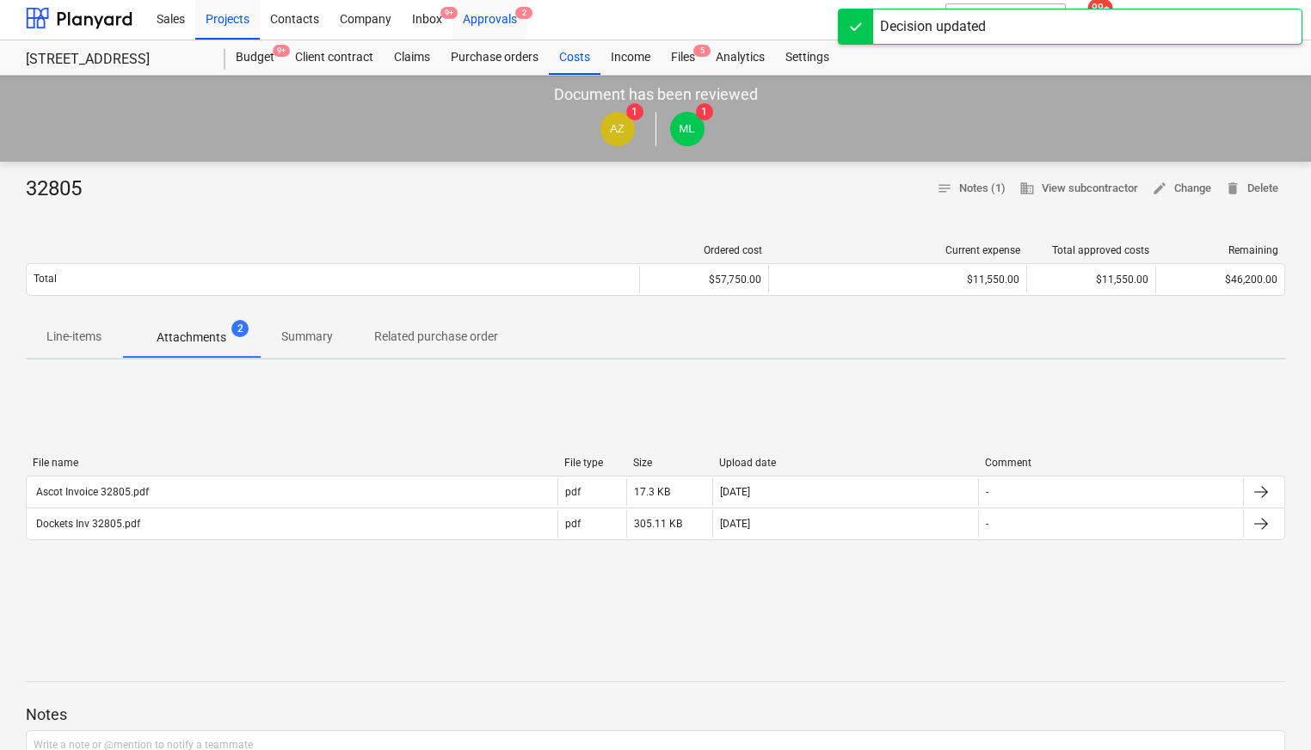
scroll to position [4, 0]
click at [479, 23] on div "Approvals 2" at bounding box center [489, 17] width 75 height 44
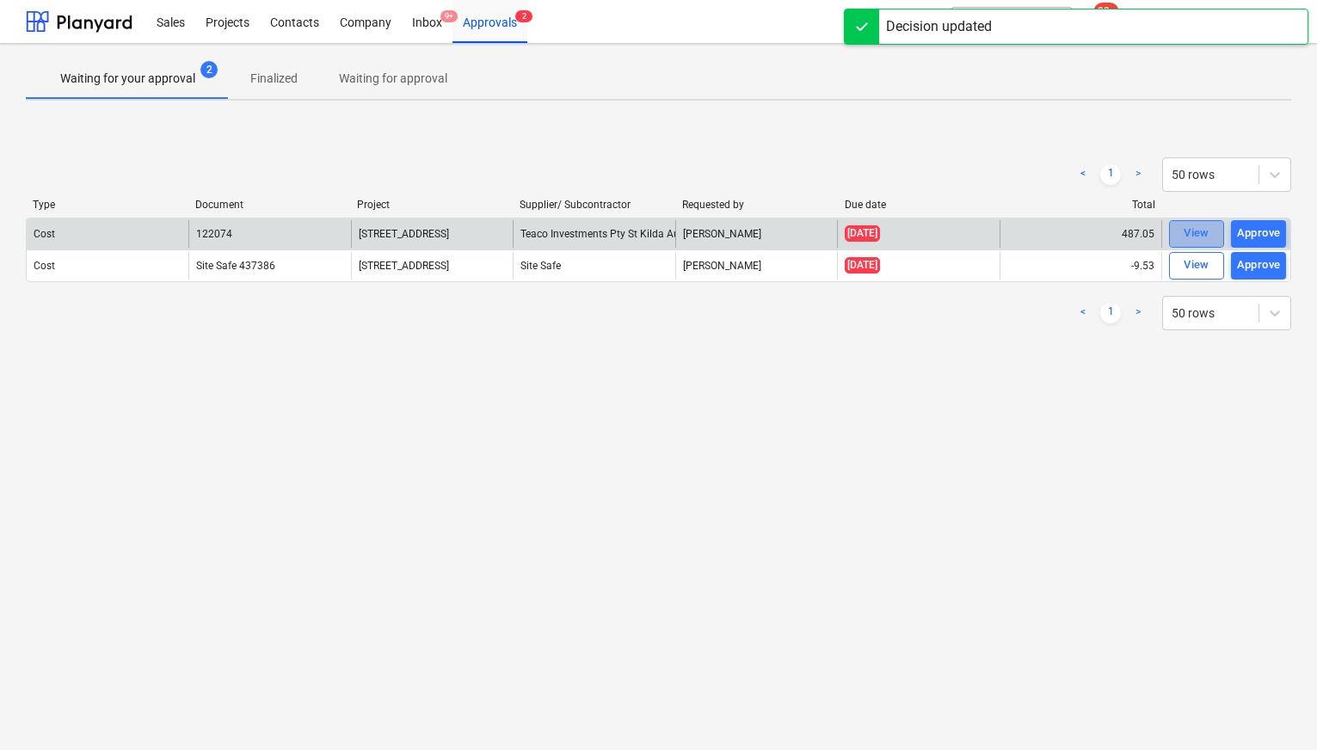
click at [1184, 237] on div "View" at bounding box center [1196, 234] width 26 height 20
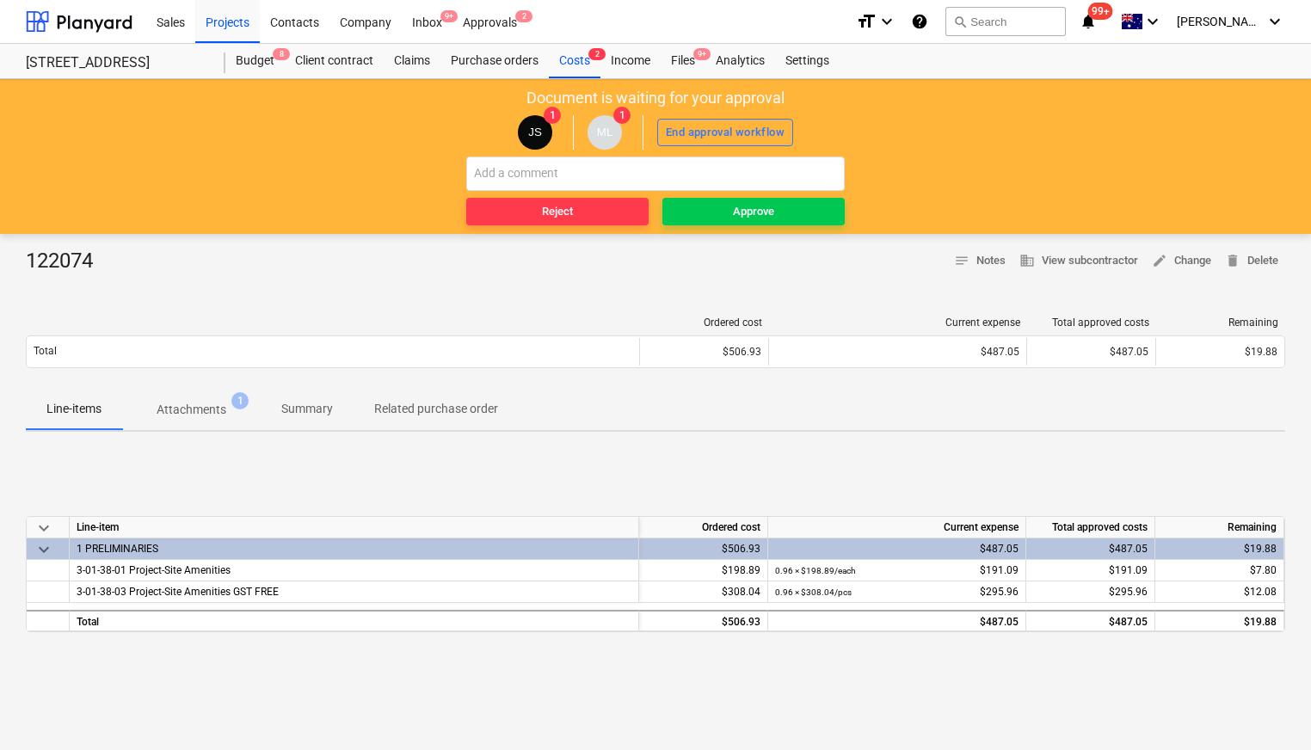
click at [194, 423] on span "Attachments 1" at bounding box center [191, 409] width 138 height 31
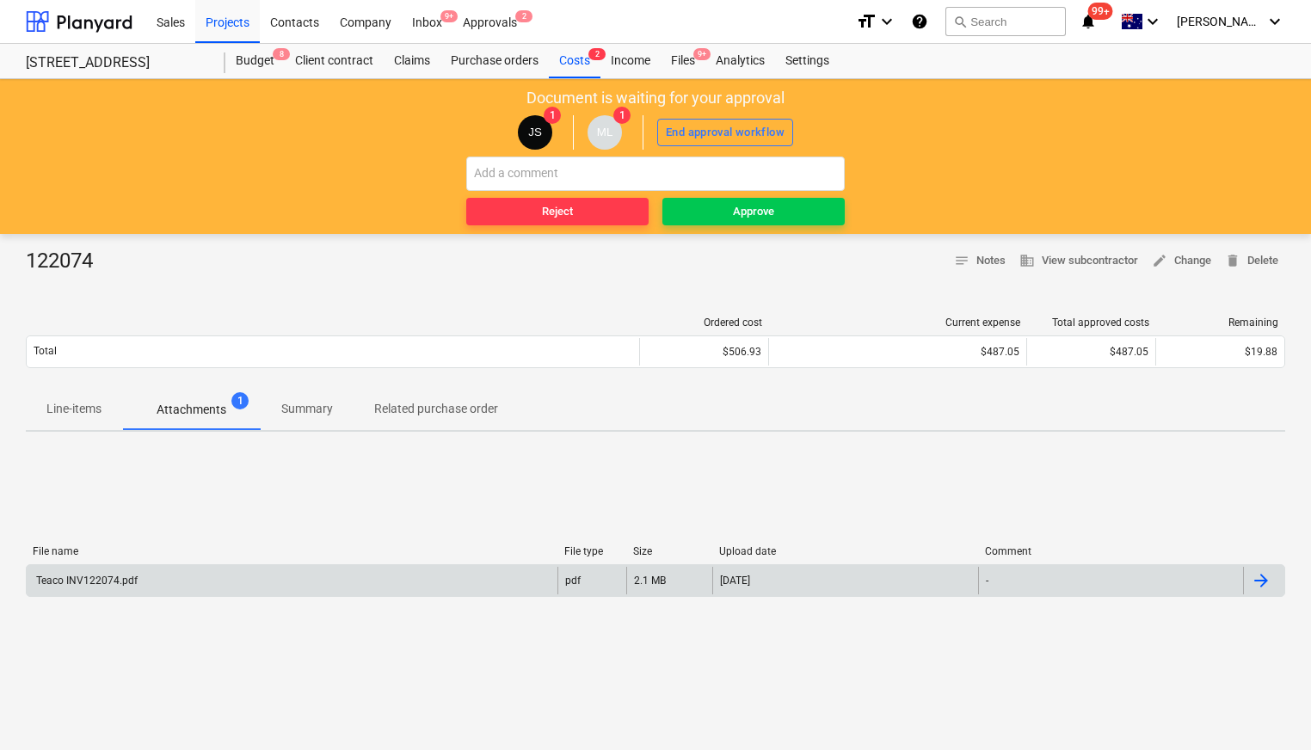
click at [360, 569] on div "Teaco INV122074.pdf" at bounding box center [292, 581] width 531 height 28
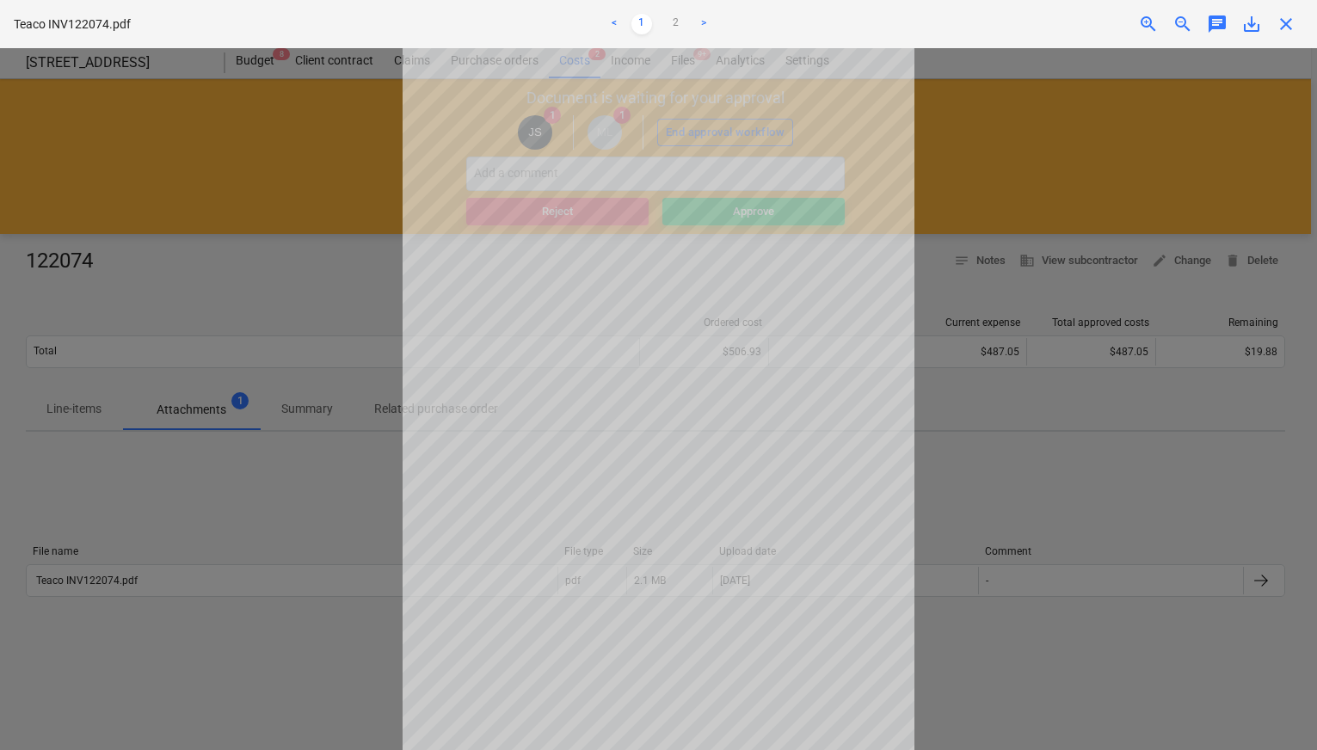
click at [1128, 184] on div at bounding box center [658, 399] width 1317 height 702
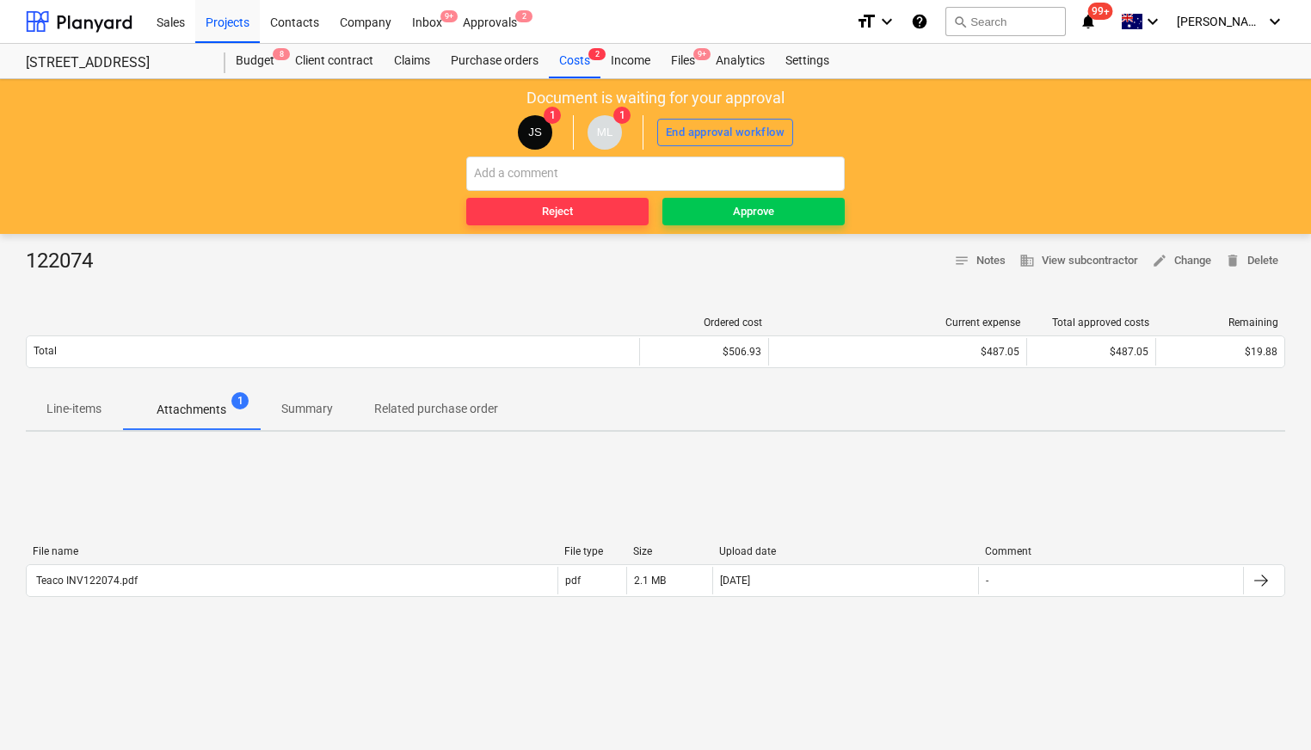
click at [66, 403] on p "Line-items" at bounding box center [73, 409] width 55 height 18
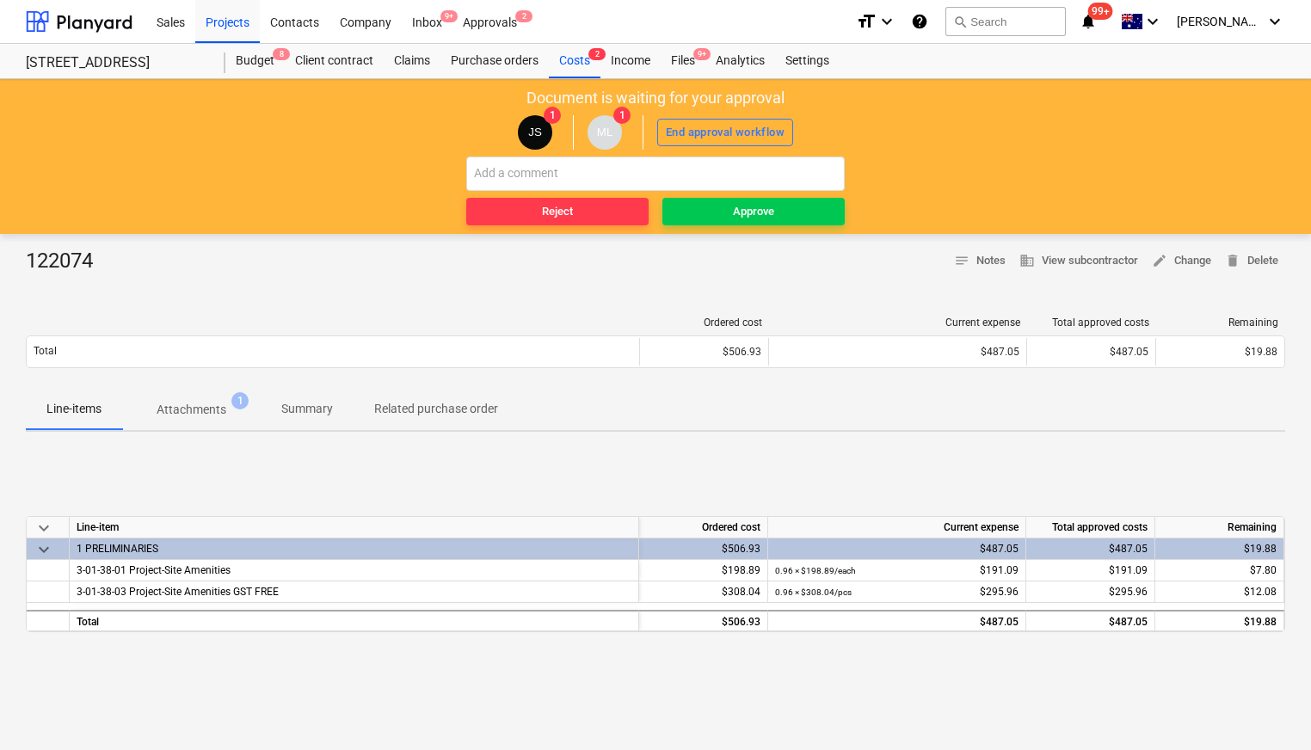
scroll to position [5, 0]
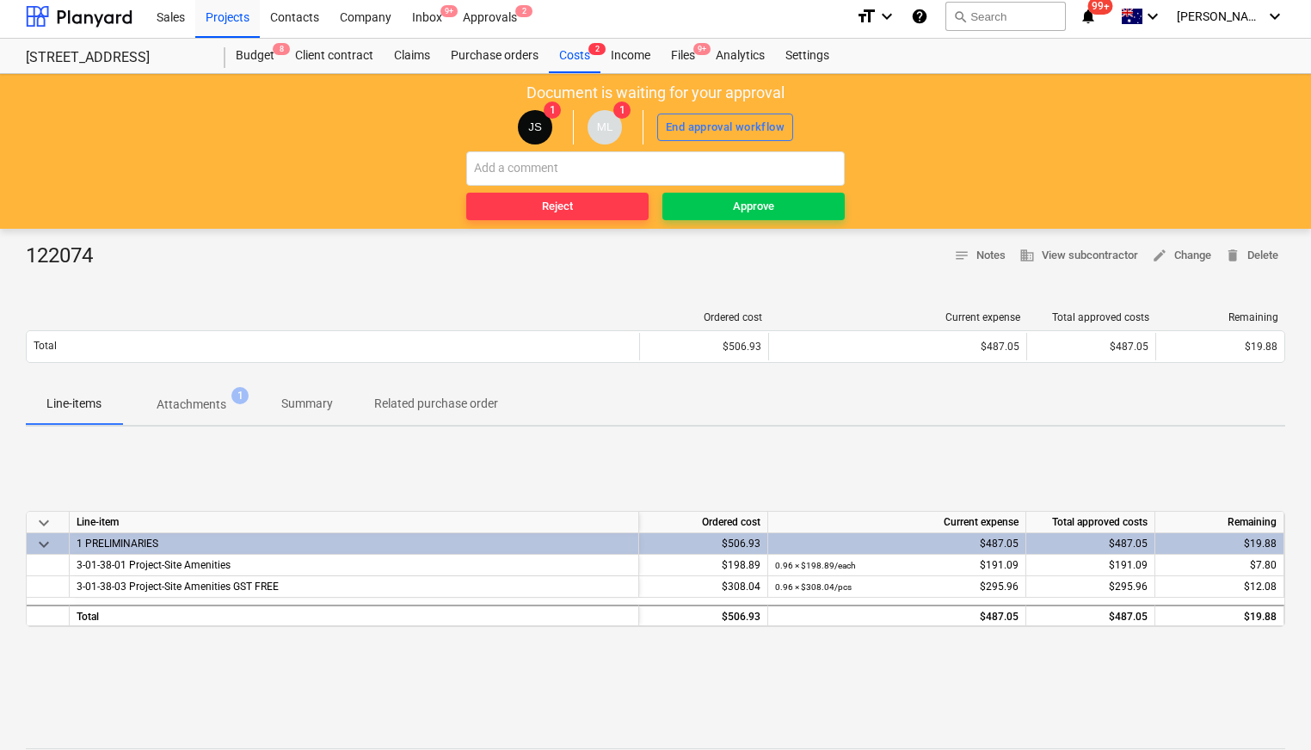
click at [706, 186] on div "Reject Approve" at bounding box center [655, 185] width 378 height 69
click at [691, 207] on span "Approve" at bounding box center [753, 207] width 169 height 20
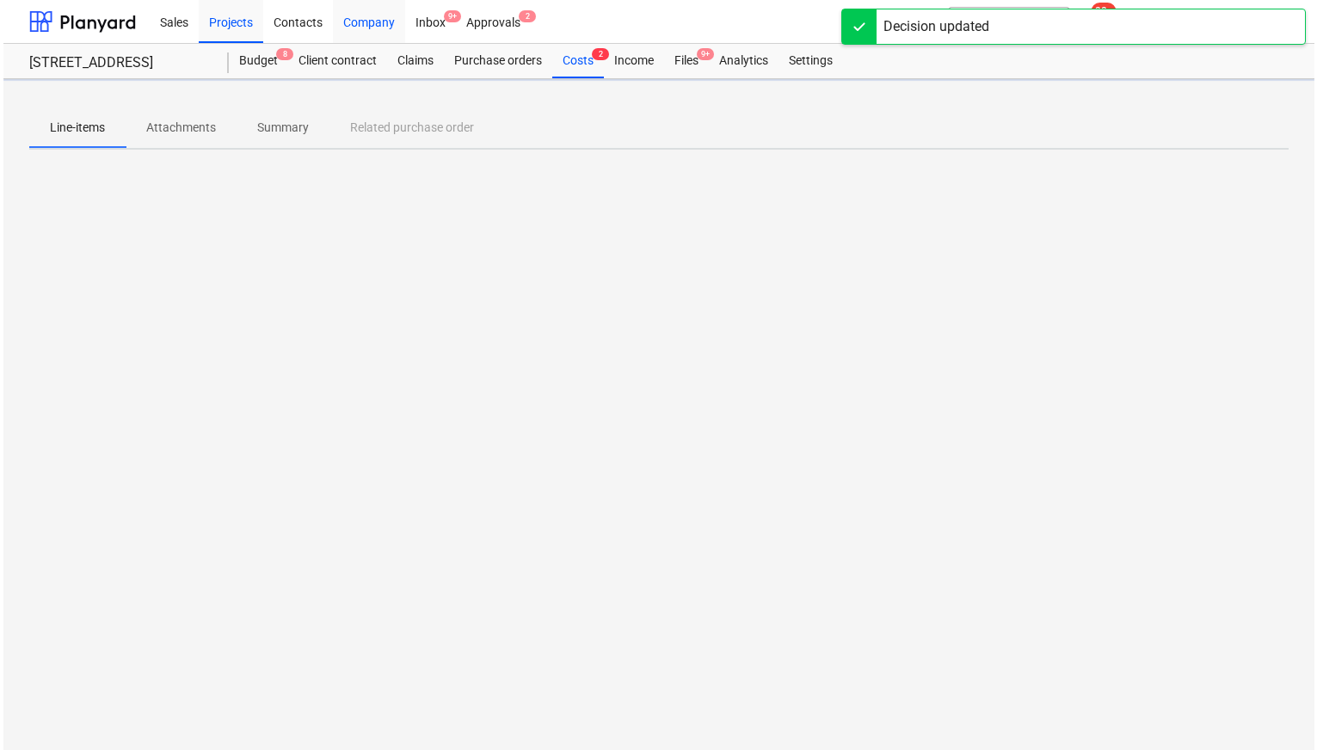
scroll to position [0, 0]
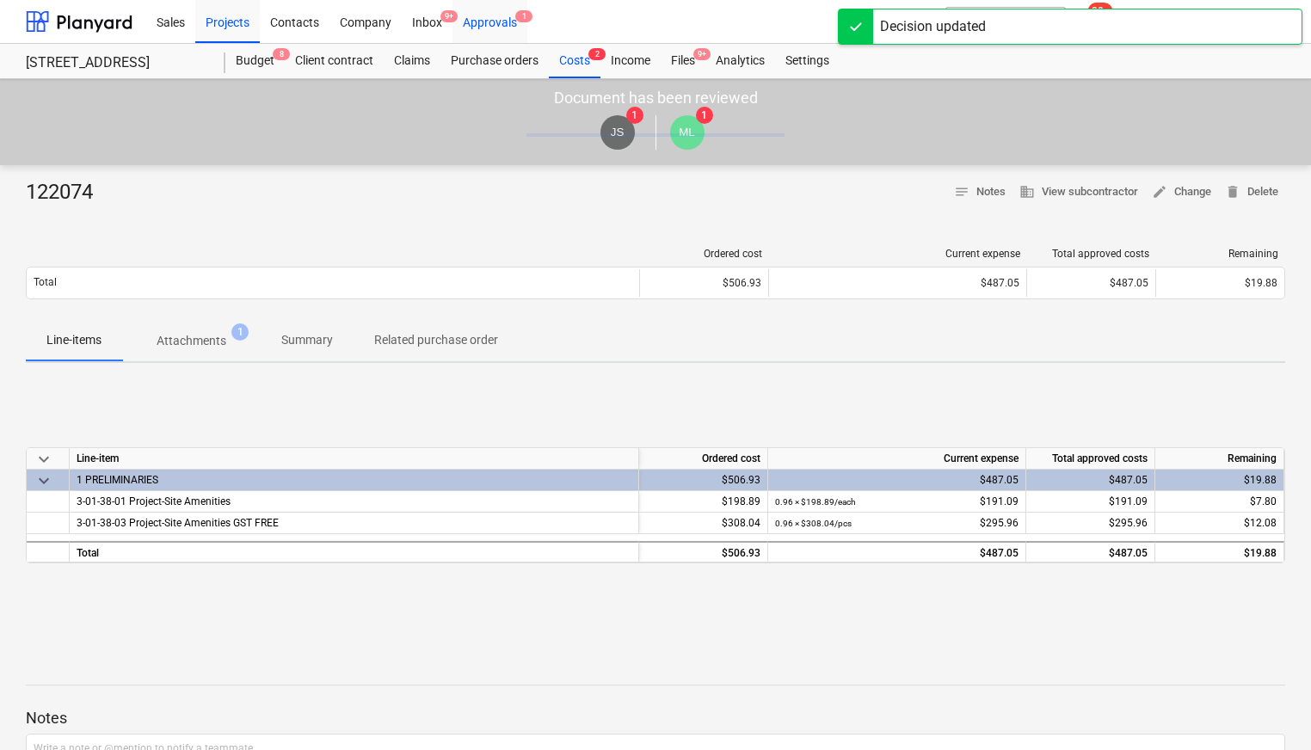
click at [478, 24] on div "Approvals 1" at bounding box center [489, 21] width 75 height 44
